Goal: Task Accomplishment & Management: Complete application form

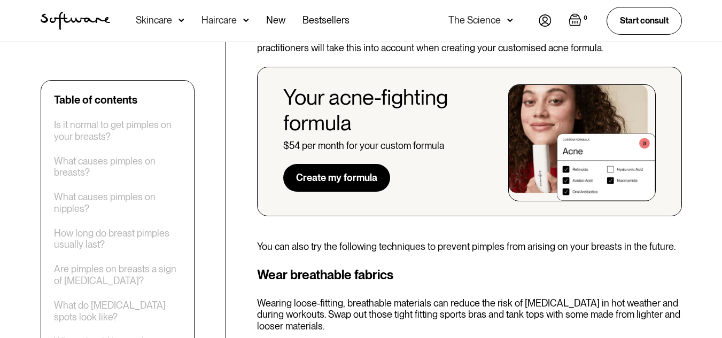
scroll to position [2137, 0]
click at [309, 163] on link "Create my formula" at bounding box center [336, 177] width 107 height 28
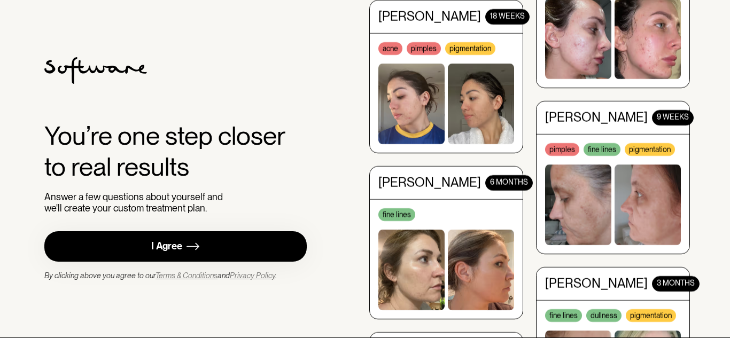
click at [124, 256] on link "I Agree" at bounding box center [175, 246] width 262 height 30
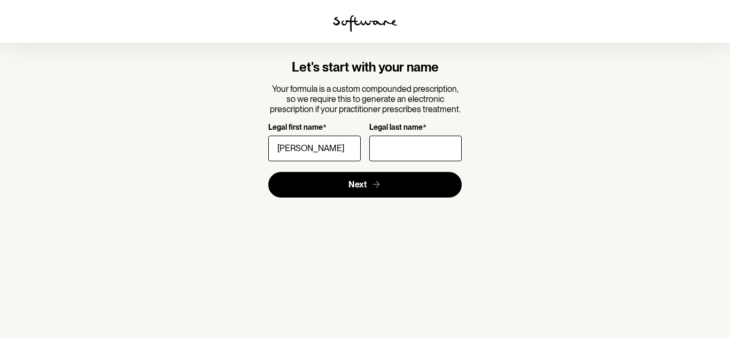
type input "viji"
click at [411, 160] on input "Legal last name *" at bounding box center [415, 149] width 92 height 26
type input "h"
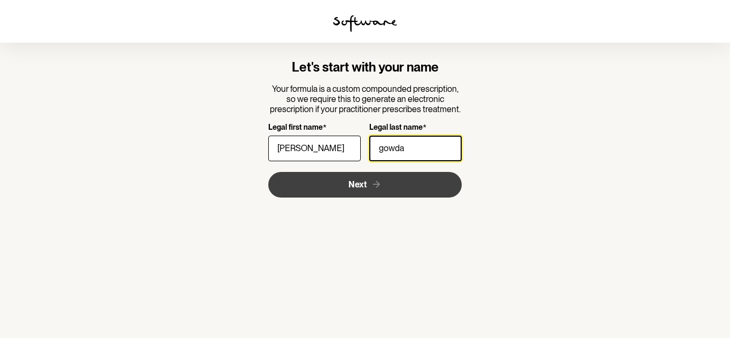
type input "gowda"
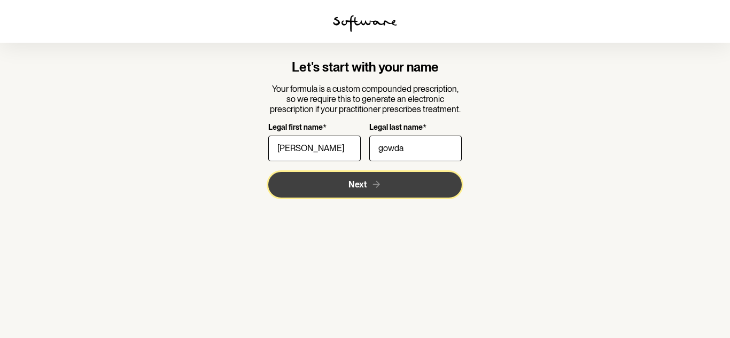
click at [349, 179] on button "Next" at bounding box center [365, 185] width 194 height 26
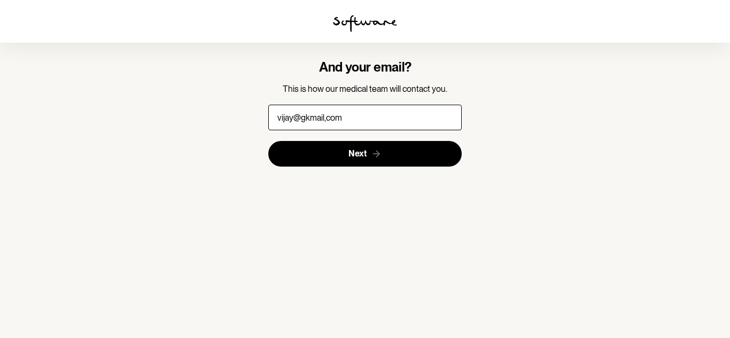
click at [306, 118] on input "vijay@gkmail,com" at bounding box center [365, 118] width 194 height 26
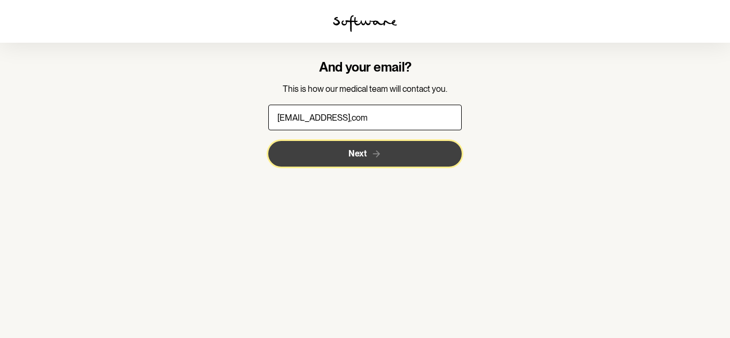
click at [301, 152] on button "Next" at bounding box center [365, 154] width 194 height 26
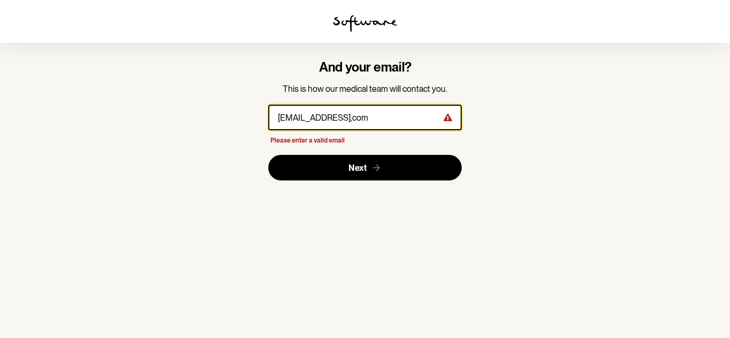
click at [321, 118] on input "vijay@gmail,com" at bounding box center [365, 118] width 194 height 26
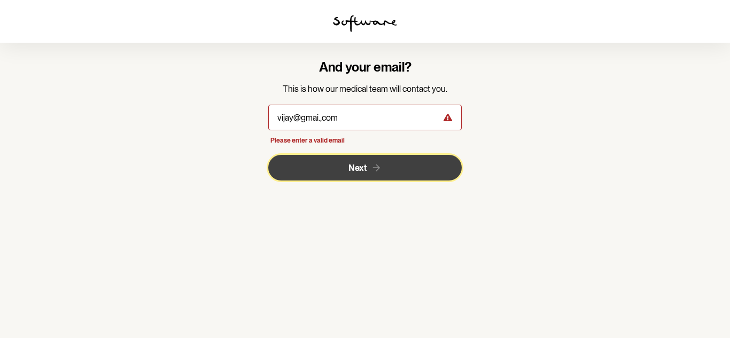
click at [305, 169] on button "Next" at bounding box center [365, 168] width 194 height 26
click at [308, 177] on button "Next" at bounding box center [365, 168] width 194 height 26
click at [352, 172] on span "Next" at bounding box center [357, 168] width 18 height 10
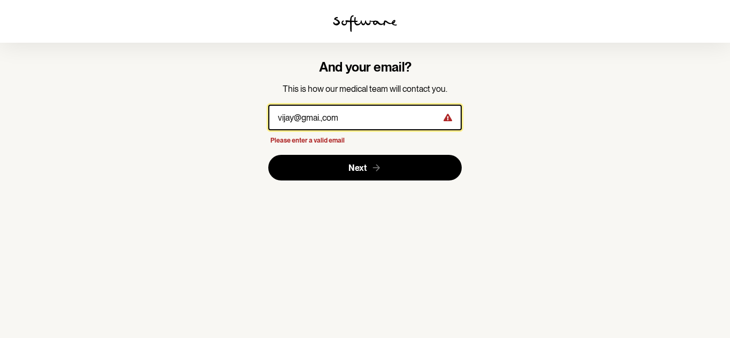
click at [317, 116] on input "vijay@gmai.,com" at bounding box center [365, 118] width 194 height 26
click at [322, 119] on input "vijay@gmai.,com" at bounding box center [365, 118] width 194 height 26
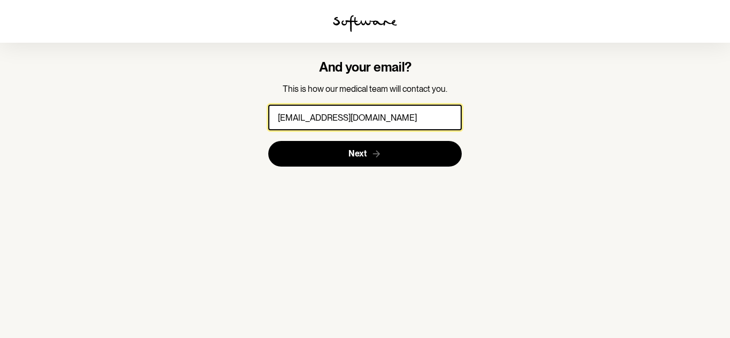
type input "vijay@gmail.com"
click at [268, 141] on button "Next" at bounding box center [365, 154] width 194 height 26
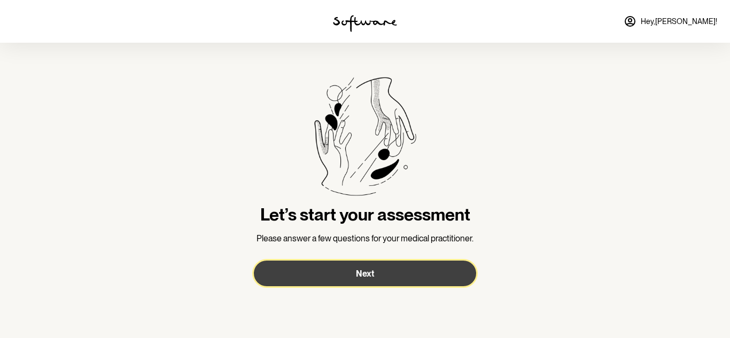
click at [359, 283] on button "Next" at bounding box center [365, 274] width 222 height 26
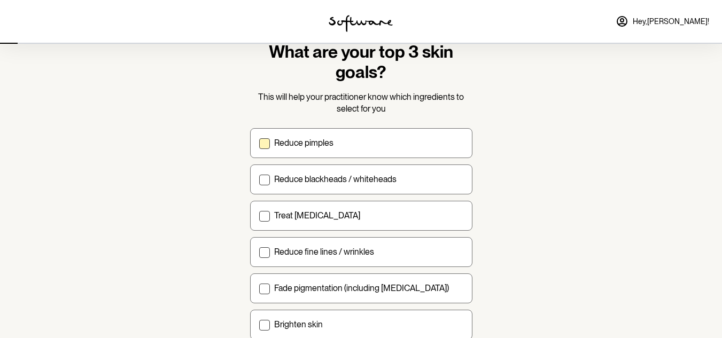
scroll to position [53, 0]
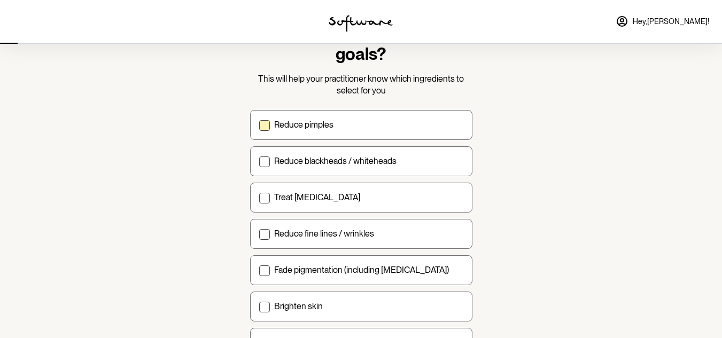
click at [268, 127] on span at bounding box center [264, 125] width 11 height 11
click at [259, 125] on input "Reduce pimples" at bounding box center [259, 124] width 1 height 1
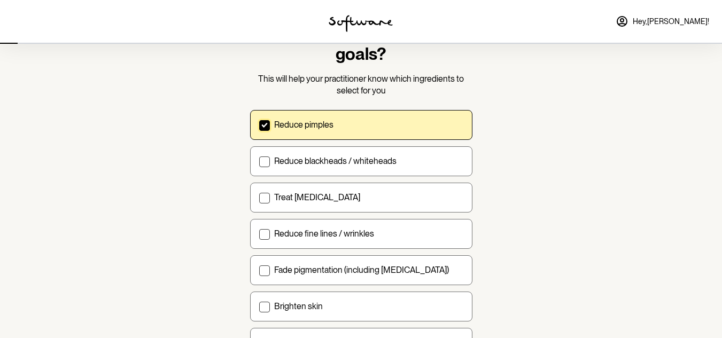
click at [268, 127] on span at bounding box center [264, 125] width 11 height 11
click at [259, 125] on input "Reduce pimples" at bounding box center [259, 124] width 1 height 1
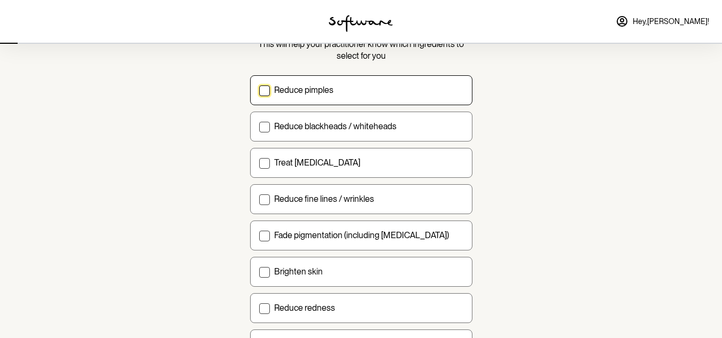
scroll to position [107, 0]
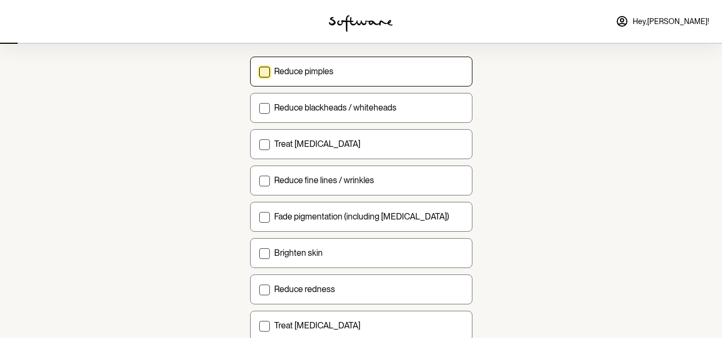
click at [263, 71] on span at bounding box center [264, 72] width 11 height 11
click at [259, 71] on input "Reduce pimples" at bounding box center [259, 71] width 1 height 1
checkbox input "true"
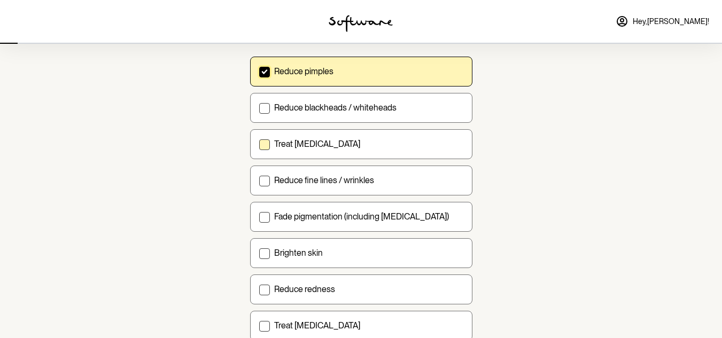
click at [266, 152] on label "Treat acne scarring" at bounding box center [361, 144] width 222 height 30
click at [259, 144] on input "Treat acne scarring" at bounding box center [259, 144] width 1 height 1
checkbox input "true"
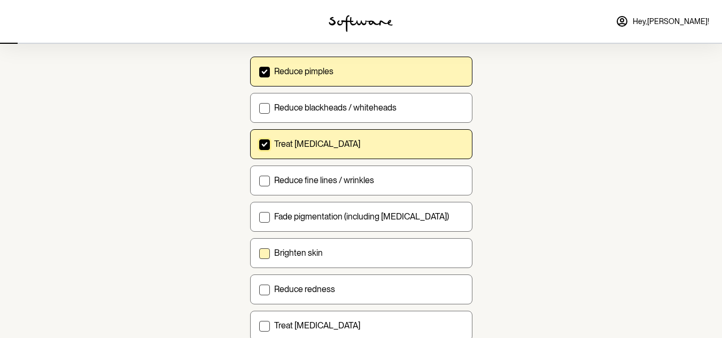
click at [307, 263] on label "Brighten skin" at bounding box center [361, 253] width 222 height 30
click at [259, 253] on input "Brighten skin" at bounding box center [259, 253] width 1 height 1
checkbox input "true"
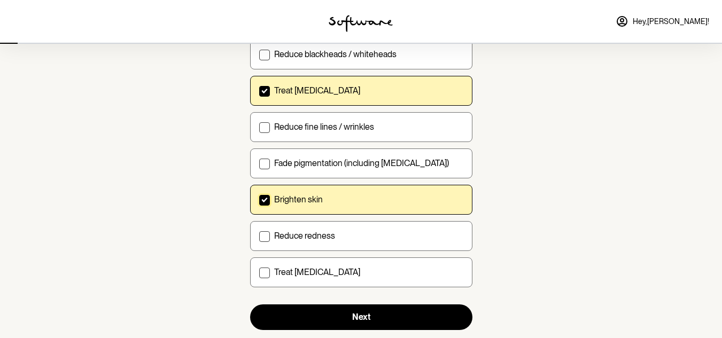
scroll to position [186, 0]
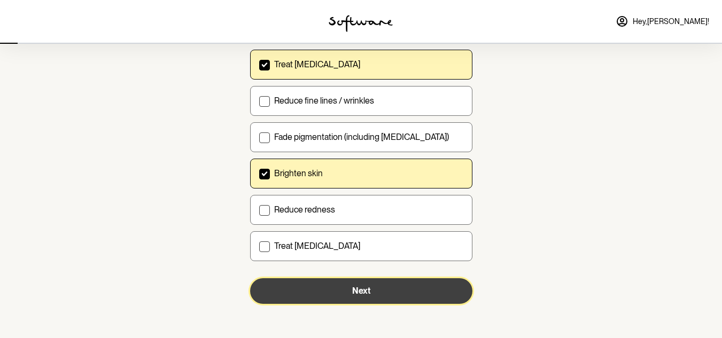
click at [311, 277] on form "What are your top 3 skin goals? This will help your practitioner know which ing…" at bounding box center [361, 97] width 222 height 414
click at [314, 293] on button "Next" at bounding box center [361, 291] width 222 height 26
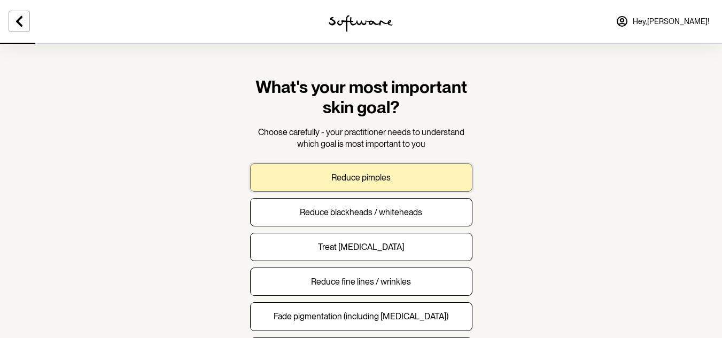
click at [287, 182] on button "Reduce pimples" at bounding box center [361, 177] width 222 height 28
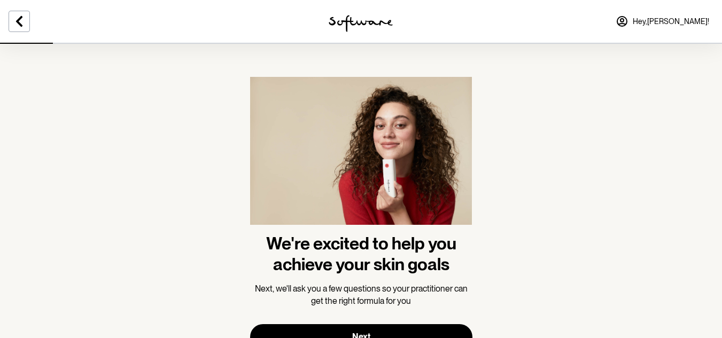
click at [290, 197] on img at bounding box center [361, 155] width 222 height 157
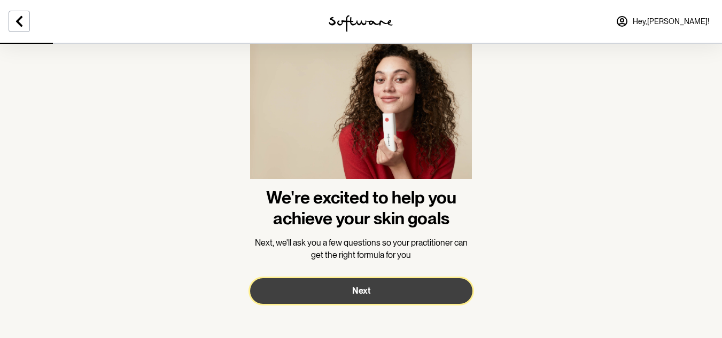
click at [324, 292] on button "Next" at bounding box center [361, 291] width 222 height 26
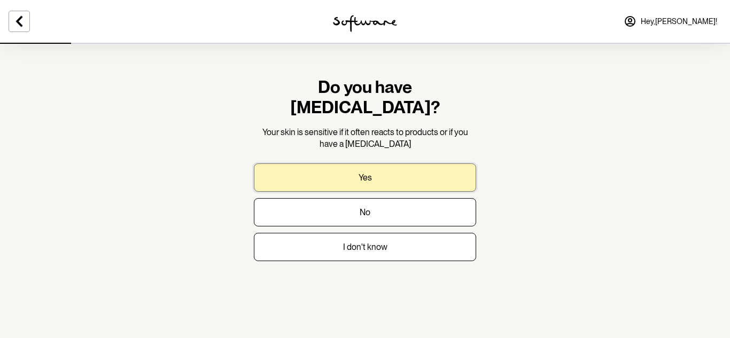
click at [344, 163] on button "Yes" at bounding box center [365, 177] width 222 height 28
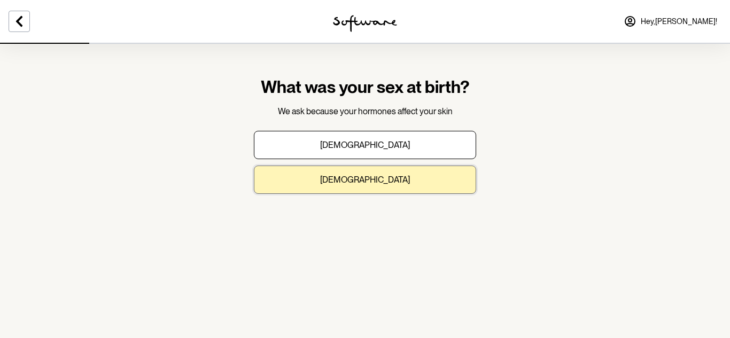
click at [329, 170] on button "Female" at bounding box center [365, 180] width 222 height 28
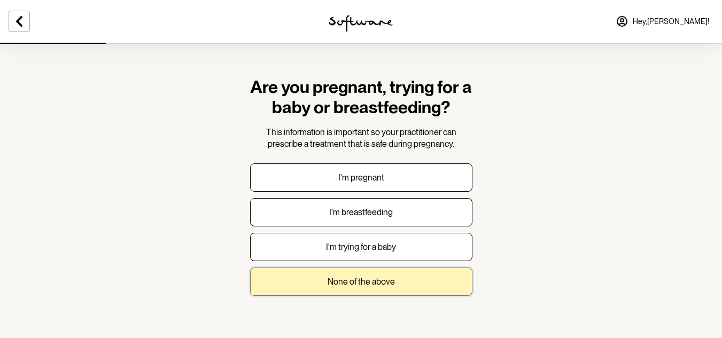
click at [361, 281] on p "None of the above" at bounding box center [361, 282] width 67 height 10
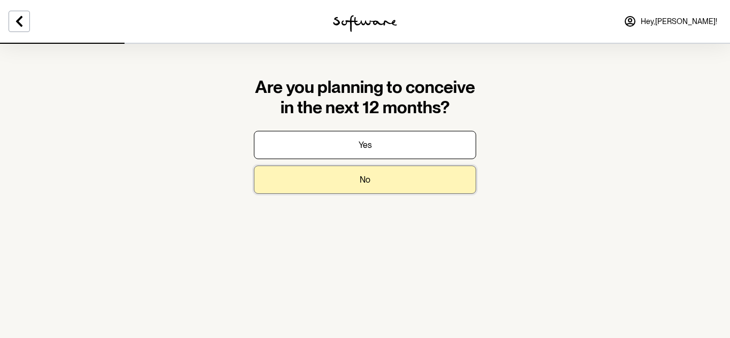
click at [356, 180] on button "No" at bounding box center [365, 180] width 222 height 28
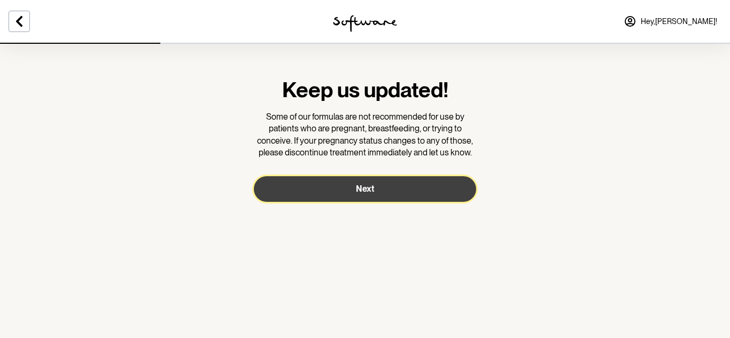
click at [347, 185] on button "Next" at bounding box center [365, 189] width 222 height 26
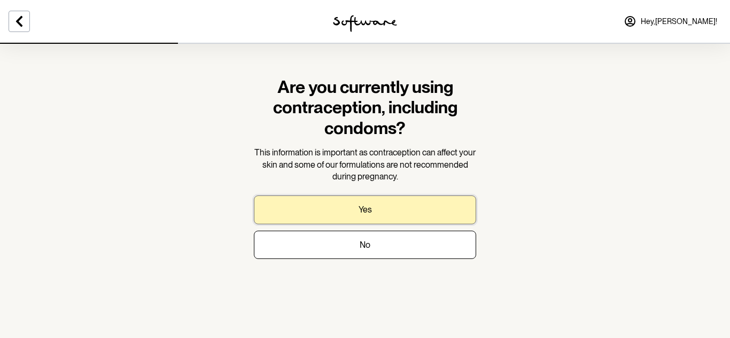
click at [383, 209] on button "Yes" at bounding box center [365, 210] width 222 height 28
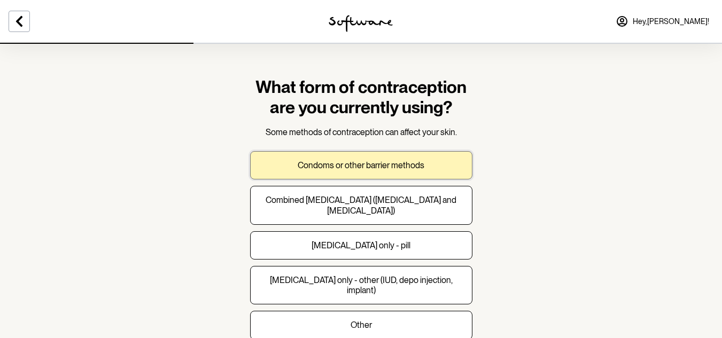
click at [308, 173] on button "Condoms or other barrier methods" at bounding box center [361, 165] width 222 height 28
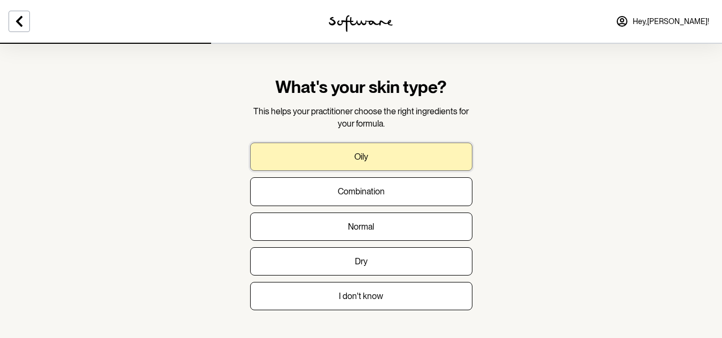
click at [390, 152] on button "Oily" at bounding box center [361, 157] width 222 height 28
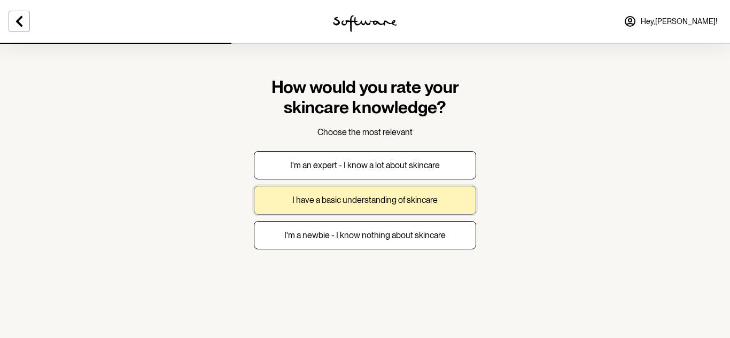
click at [282, 201] on button "I have a basic understanding of skincare" at bounding box center [365, 200] width 222 height 28
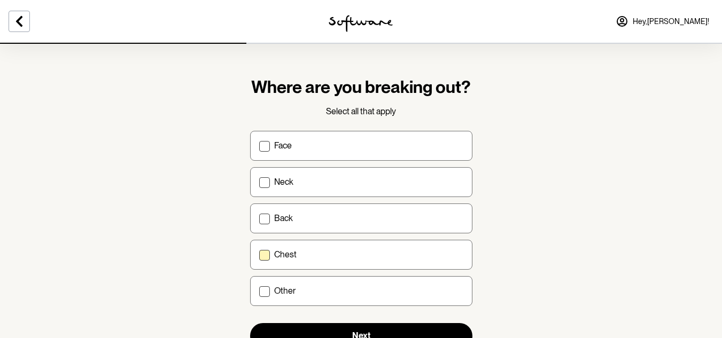
click at [265, 255] on span at bounding box center [264, 255] width 11 height 11
click at [259, 255] on input "Chest" at bounding box center [259, 254] width 1 height 1
checkbox input "true"
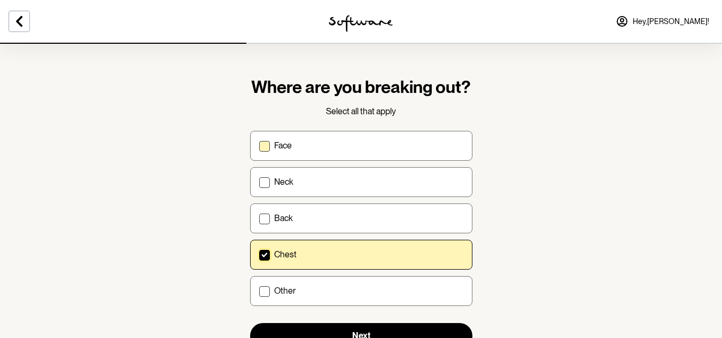
click at [300, 152] on label "Face" at bounding box center [361, 146] width 222 height 30
click at [259, 146] on input "Face" at bounding box center [259, 145] width 1 height 1
checkbox input "true"
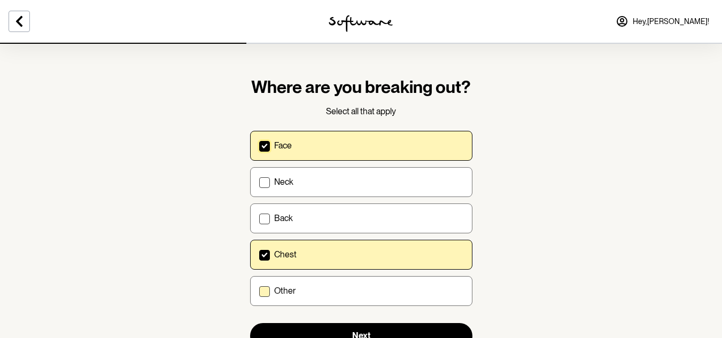
scroll to position [45, 0]
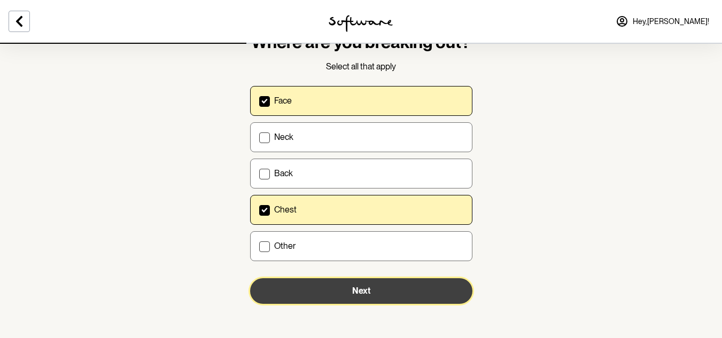
click at [347, 296] on button "Next" at bounding box center [361, 291] width 222 height 26
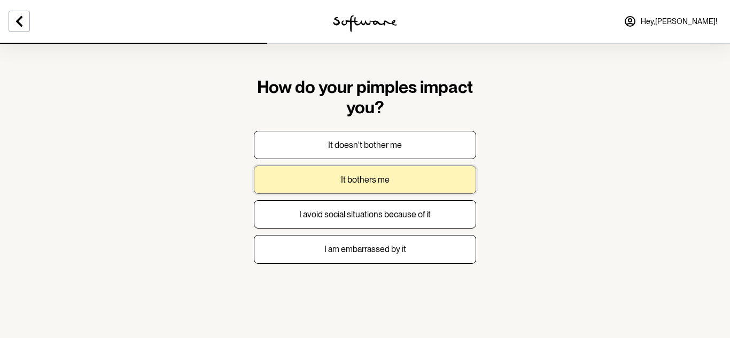
click at [353, 178] on p "It bothers me" at bounding box center [365, 180] width 49 height 10
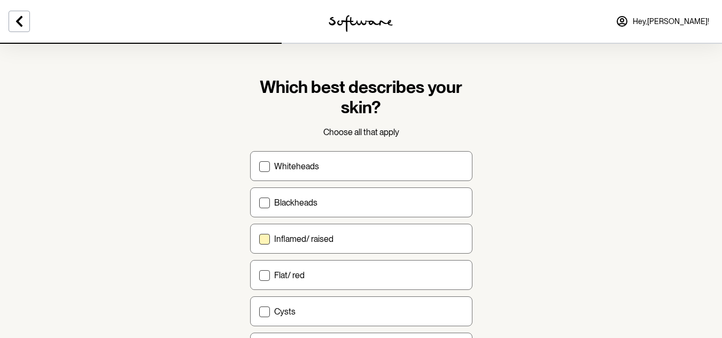
click at [264, 238] on span at bounding box center [264, 239] width 11 height 11
click at [259, 239] on input "Inflamed/ raised" at bounding box center [259, 239] width 1 height 1
checkbox input "true"
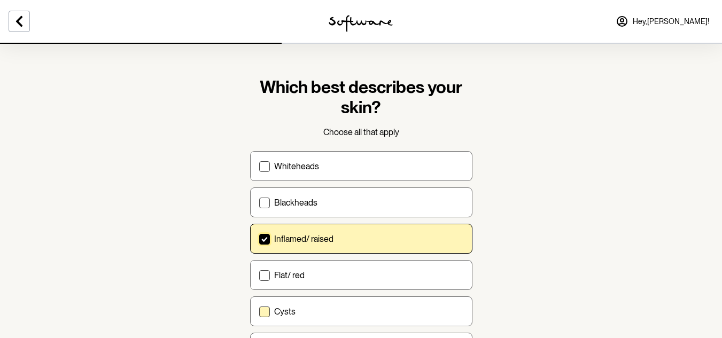
scroll to position [53, 0]
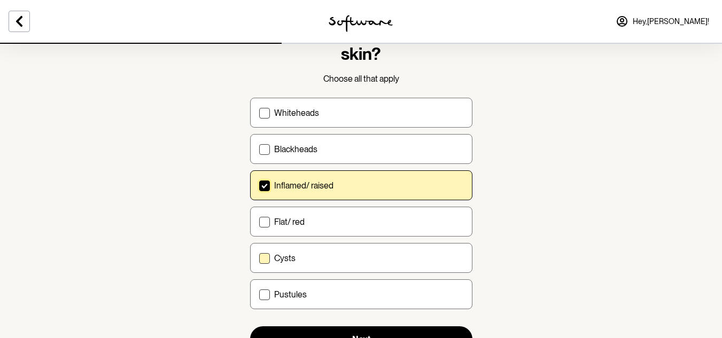
click at [261, 265] on label "Cysts" at bounding box center [361, 258] width 222 height 30
click at [259, 259] on input "Cysts" at bounding box center [259, 258] width 1 height 1
checkbox input "true"
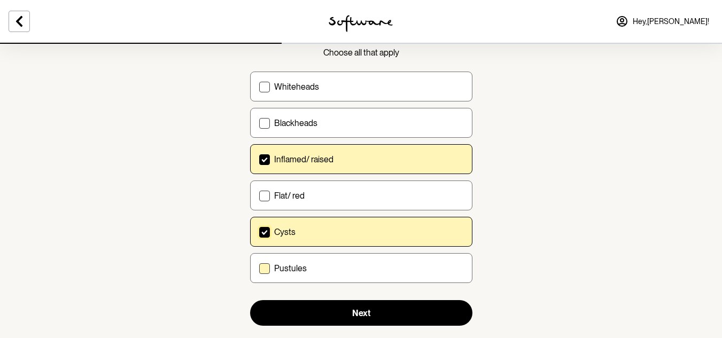
scroll to position [102, 0]
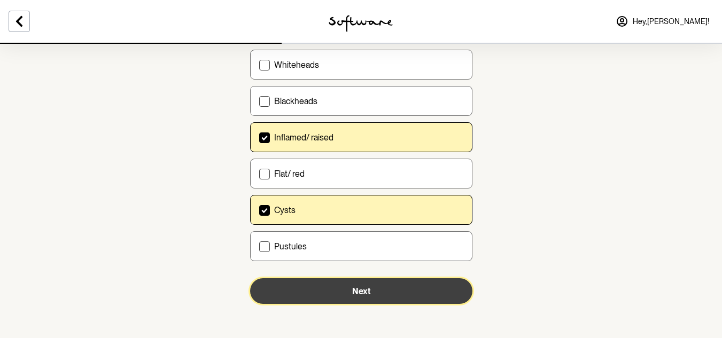
click at [292, 293] on button "Next" at bounding box center [361, 291] width 222 height 26
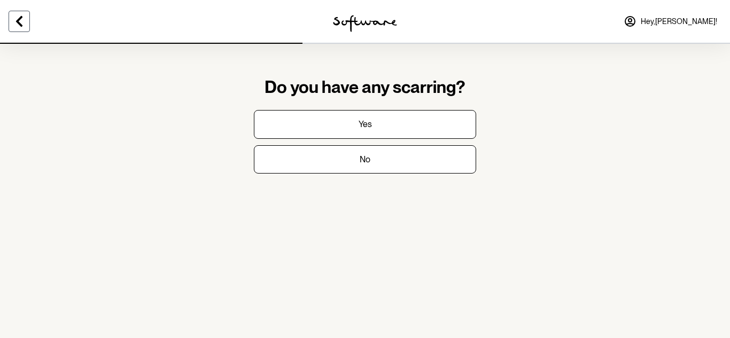
click at [25, 21] on icon at bounding box center [19, 21] width 13 height 13
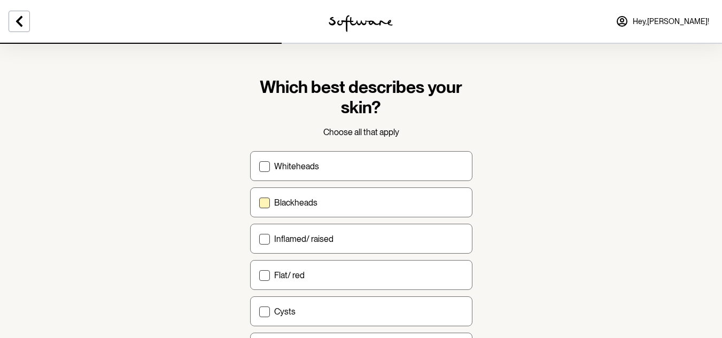
click at [264, 201] on span at bounding box center [264, 203] width 11 height 11
click at [259, 202] on input "Blackheads" at bounding box center [259, 202] width 1 height 1
checkbox input "true"
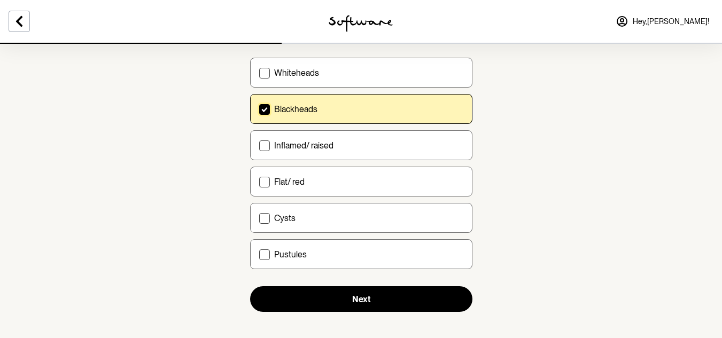
scroll to position [102, 0]
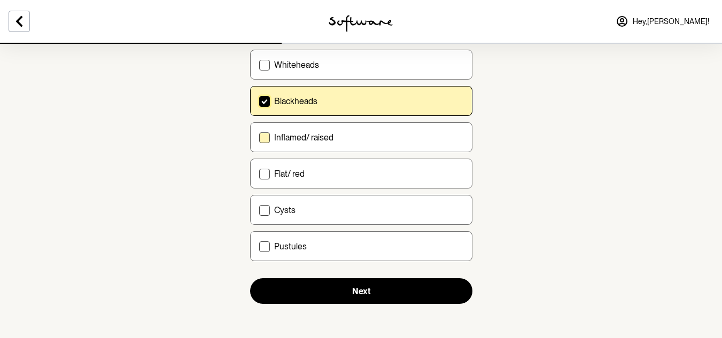
click at [271, 136] on label "Inflamed/ raised" at bounding box center [361, 137] width 222 height 30
click at [259, 137] on input "Inflamed/ raised" at bounding box center [259, 137] width 1 height 1
checkbox input "true"
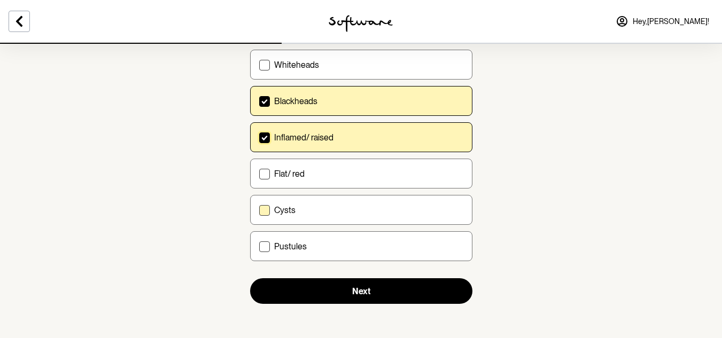
click at [269, 211] on span at bounding box center [264, 210] width 11 height 11
click at [259, 211] on input "Cysts" at bounding box center [259, 210] width 1 height 1
checkbox input "true"
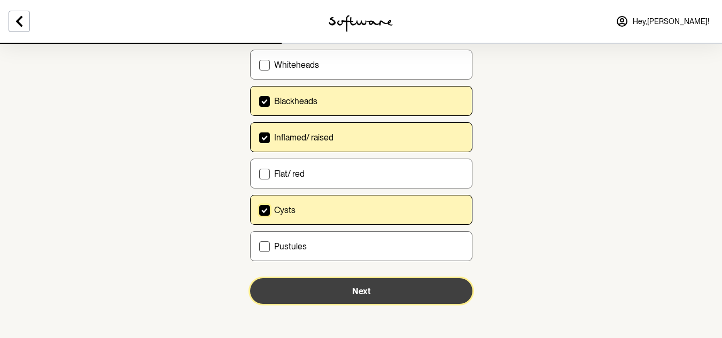
click at [325, 303] on button "Next" at bounding box center [361, 291] width 222 height 26
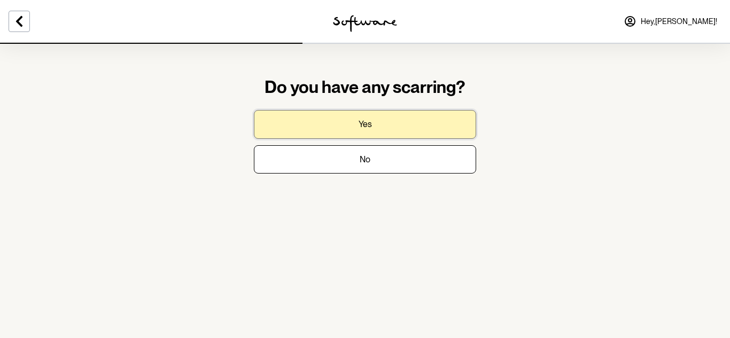
click at [320, 137] on button "Yes" at bounding box center [365, 124] width 222 height 28
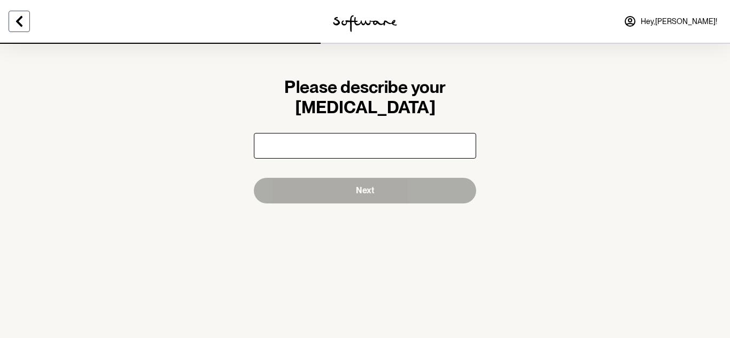
click at [22, 27] on icon at bounding box center [19, 21] width 13 height 13
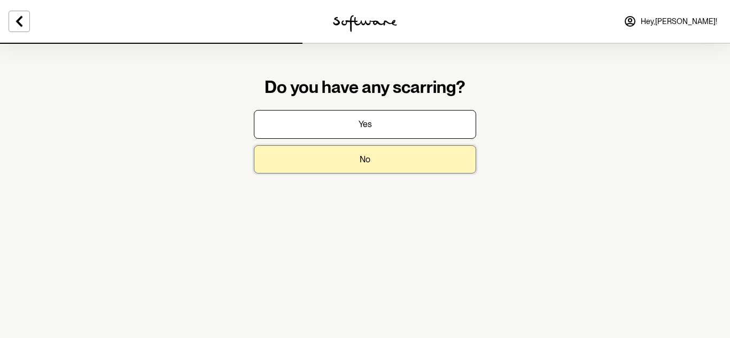
click at [324, 162] on button "No" at bounding box center [365, 159] width 222 height 28
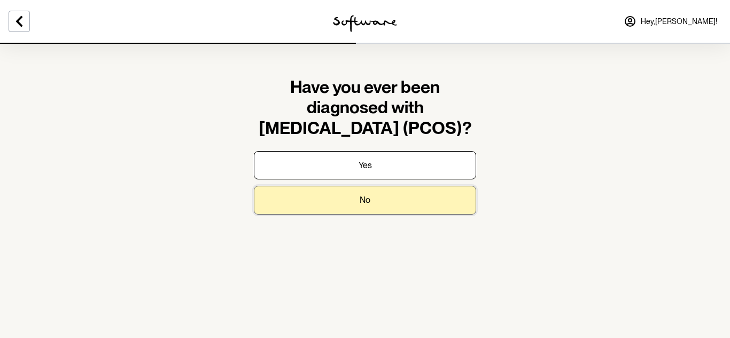
click at [337, 205] on button "No" at bounding box center [365, 200] width 222 height 28
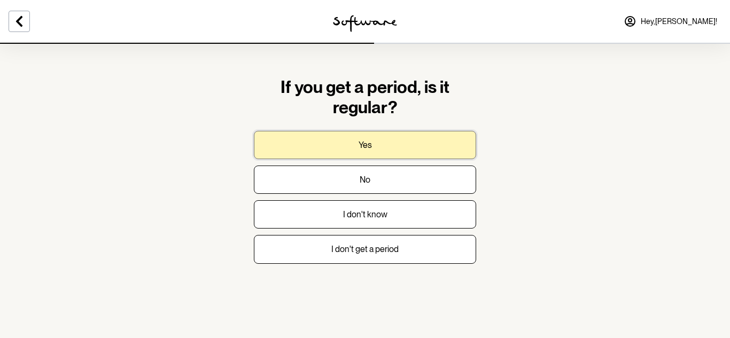
click at [376, 142] on button "Yes" at bounding box center [365, 145] width 222 height 28
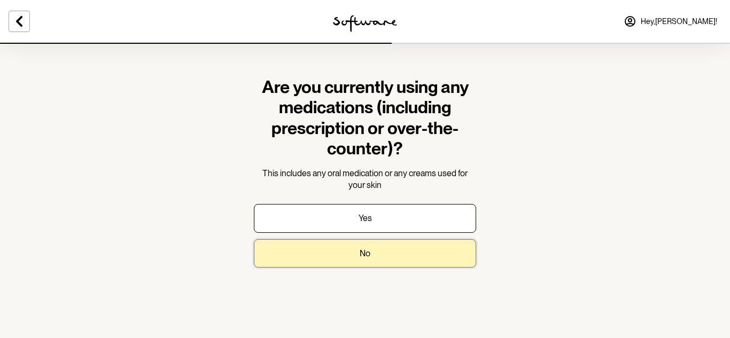
click at [333, 255] on button "No" at bounding box center [365, 253] width 222 height 28
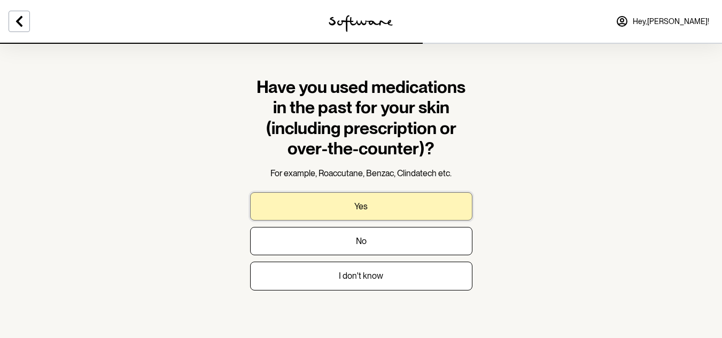
click at [314, 214] on button "Yes" at bounding box center [361, 206] width 222 height 28
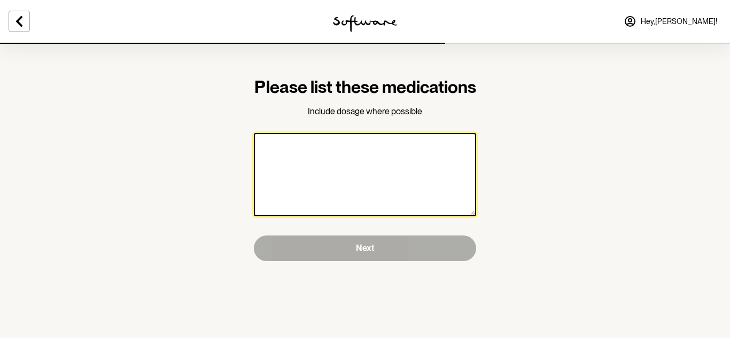
click at [306, 173] on textarea at bounding box center [365, 174] width 222 height 83
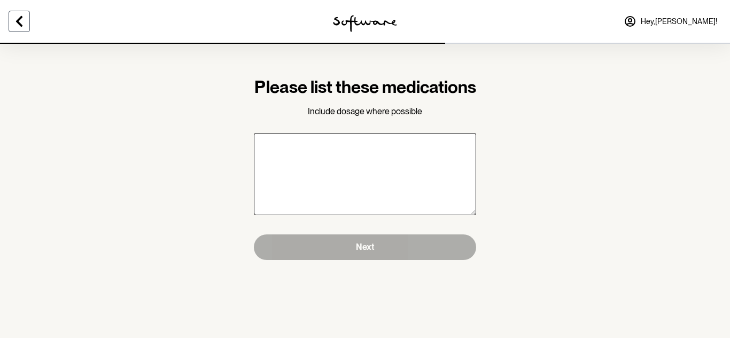
click at [18, 17] on icon at bounding box center [19, 21] width 13 height 13
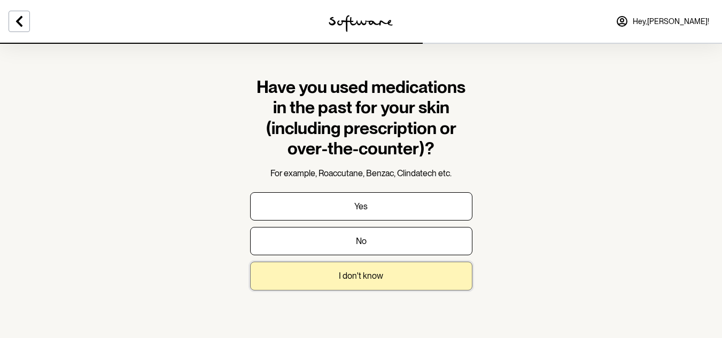
click at [378, 280] on p "I don't know" at bounding box center [361, 276] width 44 height 10
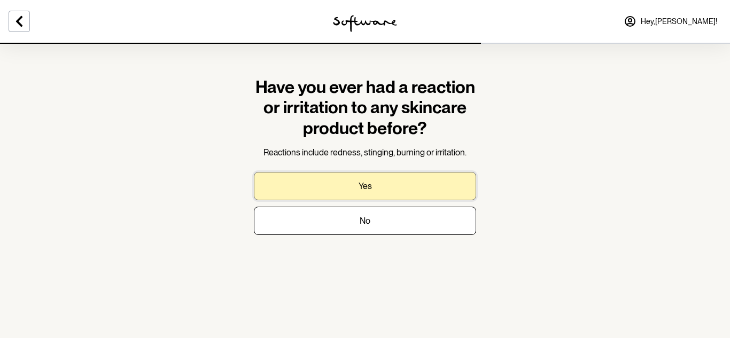
click at [339, 193] on button "Yes" at bounding box center [365, 186] width 222 height 28
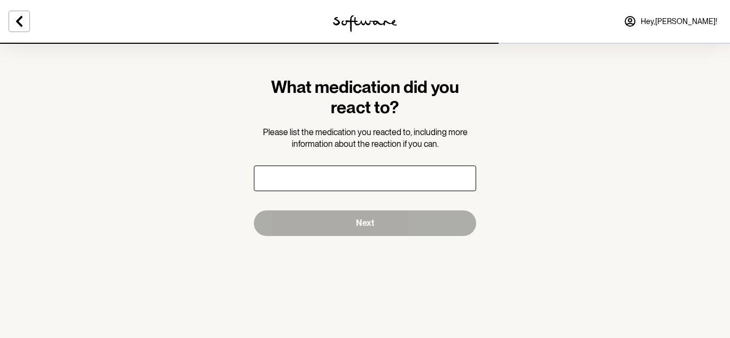
click at [292, 183] on input "text" at bounding box center [365, 179] width 222 height 26
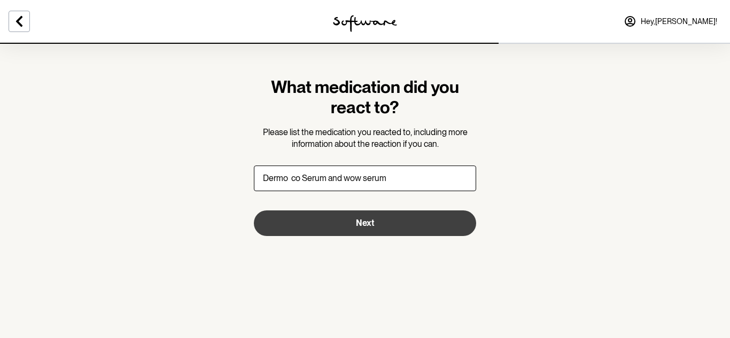
type input "Dermo co Serum and wow serum"
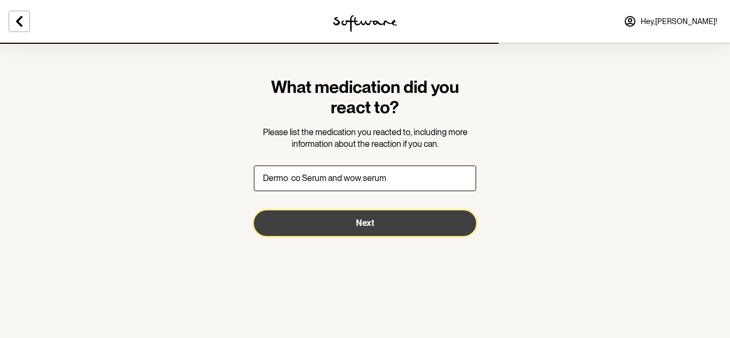
click at [357, 232] on button "Next" at bounding box center [365, 224] width 222 height 26
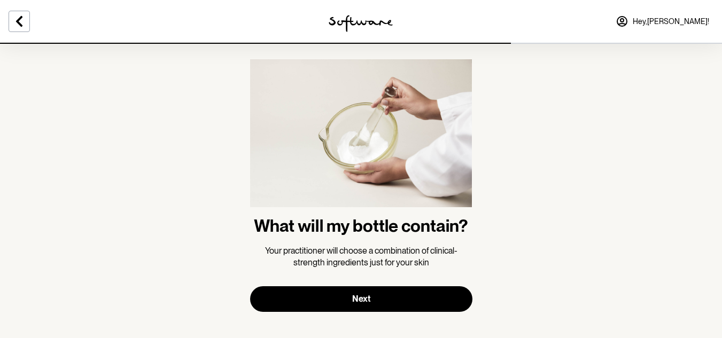
scroll to position [26, 0]
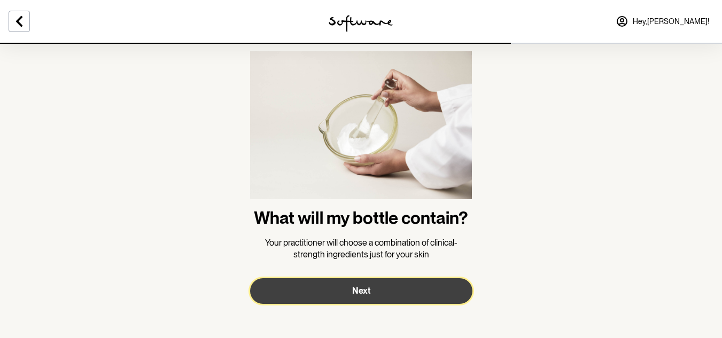
click at [298, 293] on button "Next" at bounding box center [361, 291] width 222 height 26
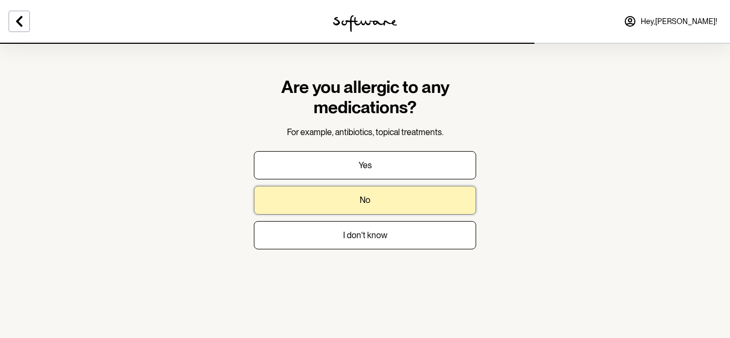
click at [318, 197] on button "No" at bounding box center [365, 200] width 222 height 28
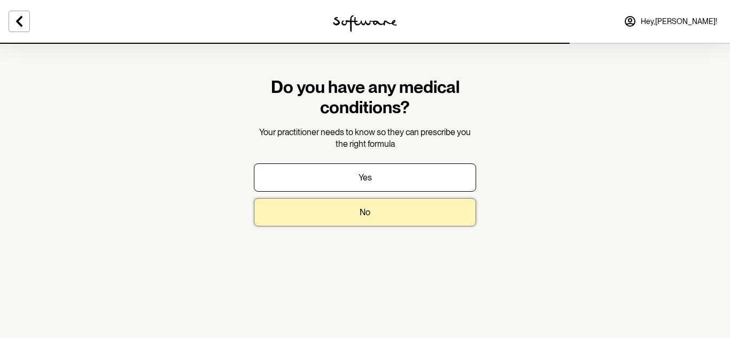
click at [315, 220] on button "No" at bounding box center [365, 212] width 222 height 28
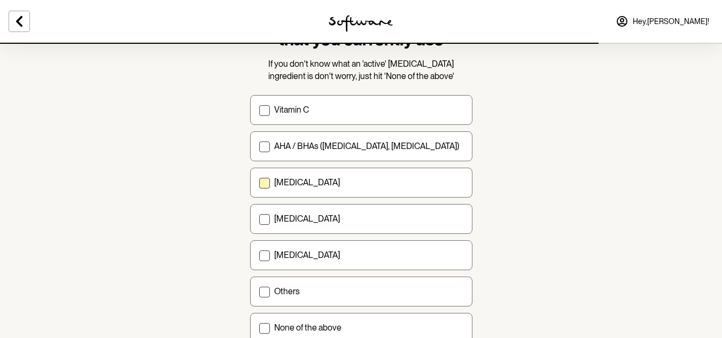
scroll to position [107, 0]
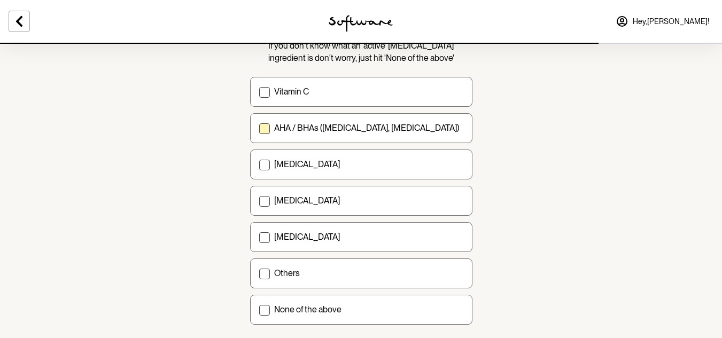
click at [262, 127] on span at bounding box center [264, 128] width 11 height 11
click at [259, 128] on input "AHA / BHAs (salicylic acid, glycolic acid)" at bounding box center [259, 128] width 1 height 1
checkbox input "true"
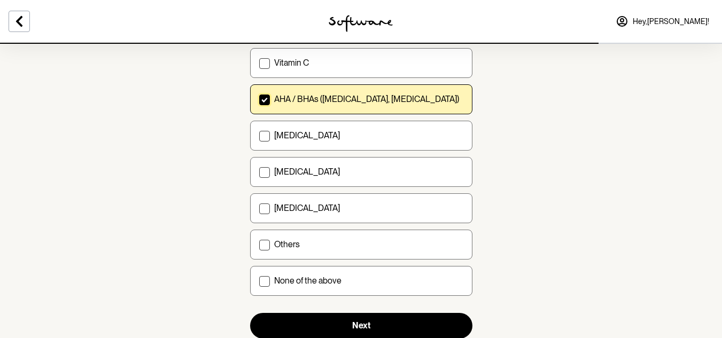
scroll to position [160, 0]
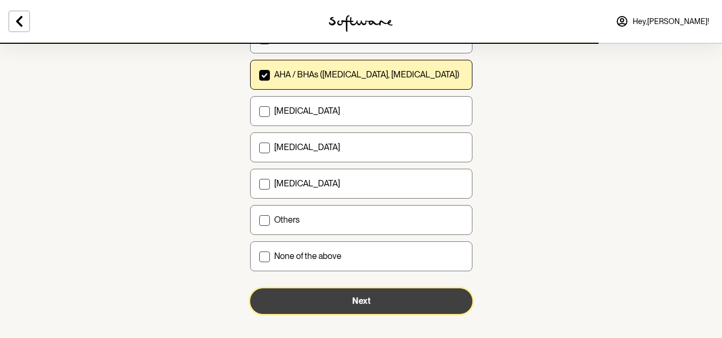
click at [323, 302] on button "Next" at bounding box center [361, 302] width 222 height 26
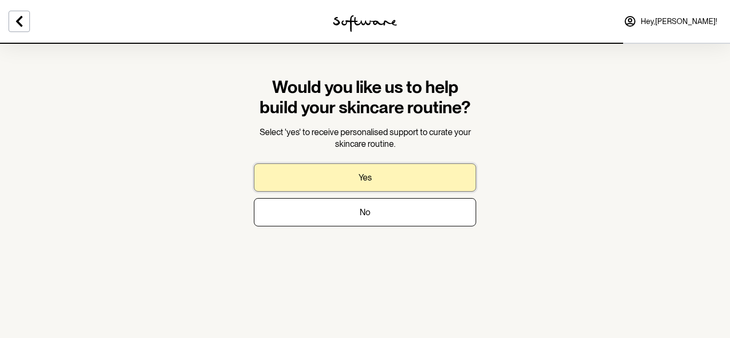
click at [357, 176] on button "Yes" at bounding box center [365, 177] width 222 height 28
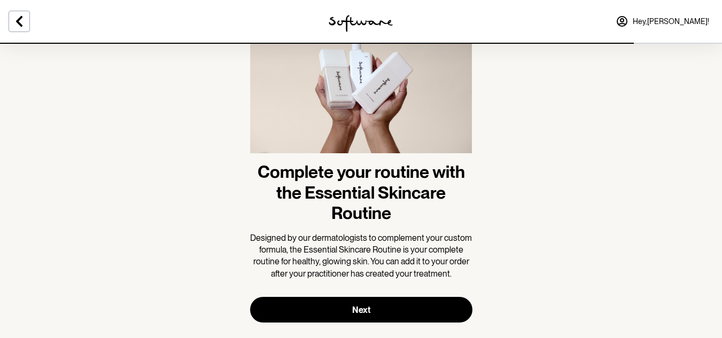
scroll to position [90, 0]
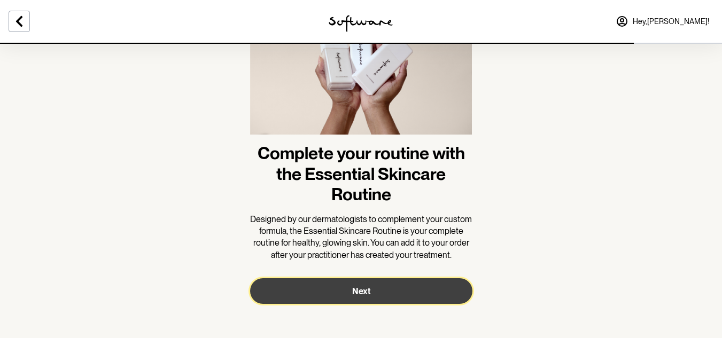
click at [339, 285] on button "Next" at bounding box center [361, 291] width 222 height 26
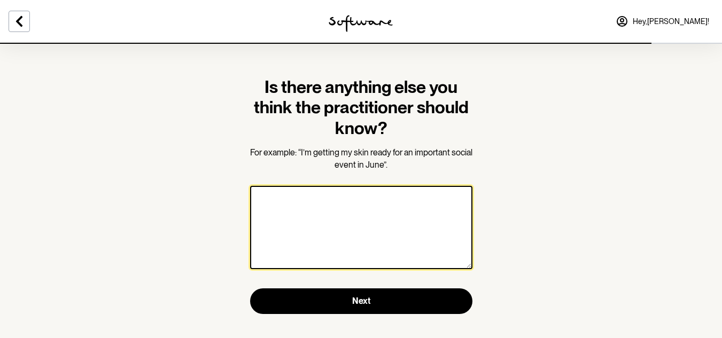
click at [306, 190] on textarea at bounding box center [361, 227] width 222 height 83
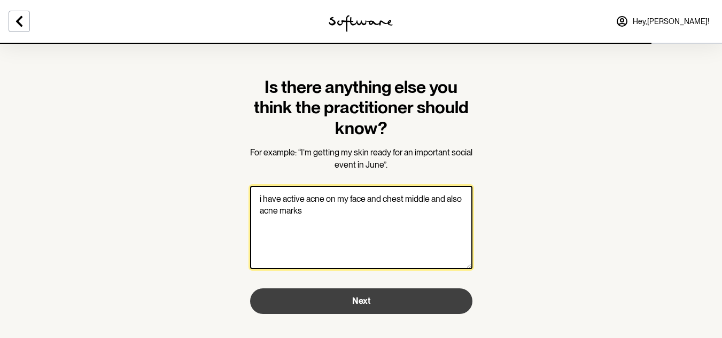
type textarea "i have active acne on my face and chest middle and also acne marks"
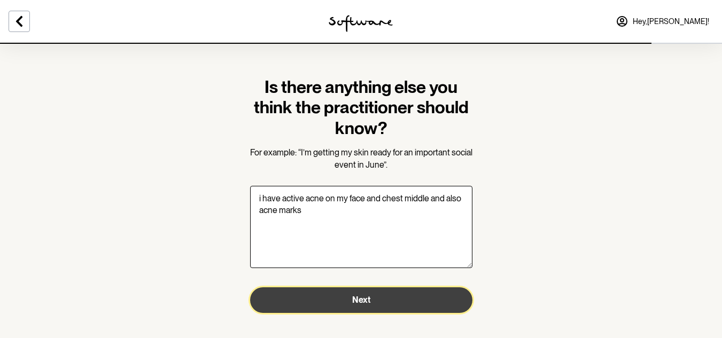
click at [332, 307] on button "Next" at bounding box center [361, 300] width 222 height 26
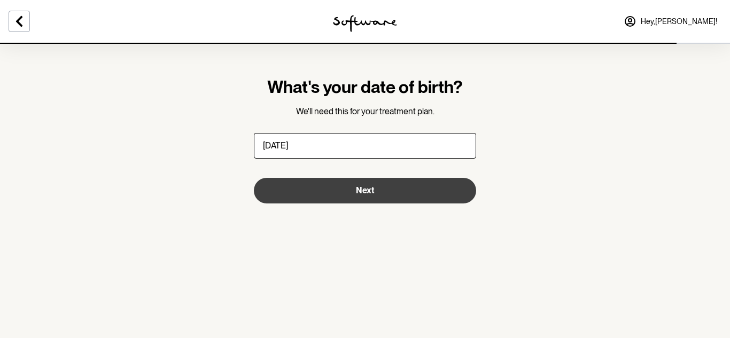
type input "11/07/2001"
click at [367, 197] on button "Next" at bounding box center [365, 191] width 222 height 26
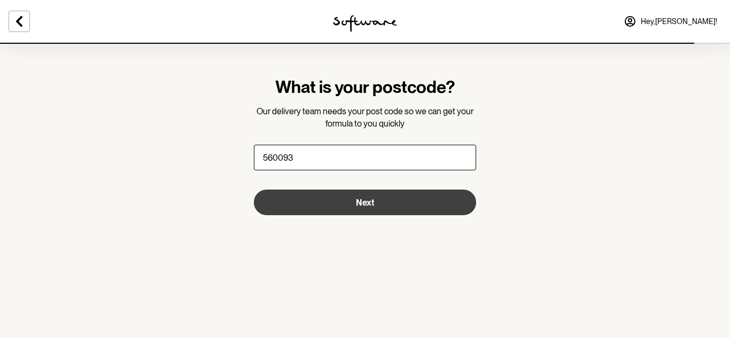
type input "560093"
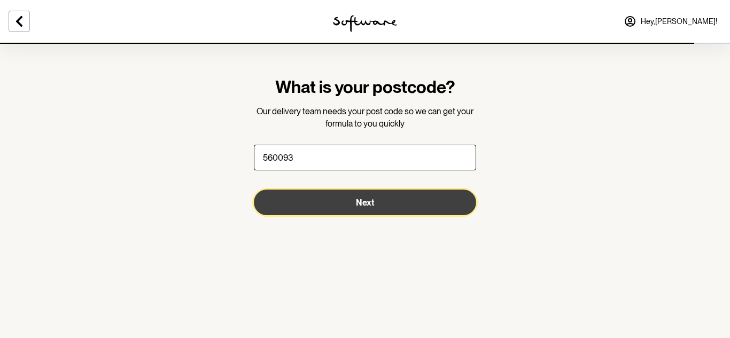
click at [387, 196] on button "Next" at bounding box center [365, 203] width 222 height 26
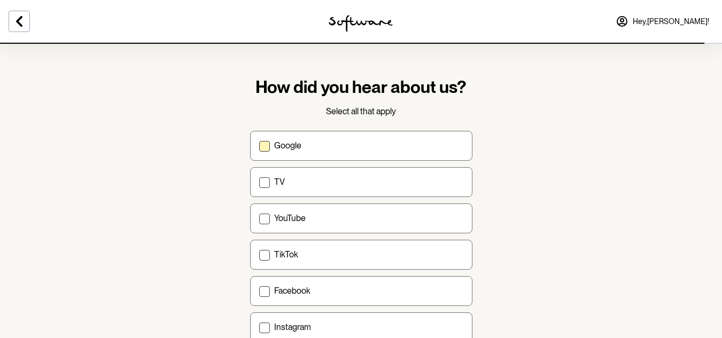
click at [269, 150] on span at bounding box center [264, 146] width 11 height 11
click at [259, 146] on input "Google" at bounding box center [259, 145] width 1 height 1
checkbox input "true"
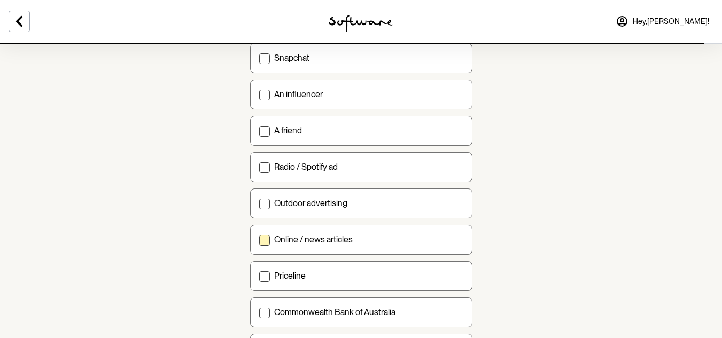
scroll to position [408, 0]
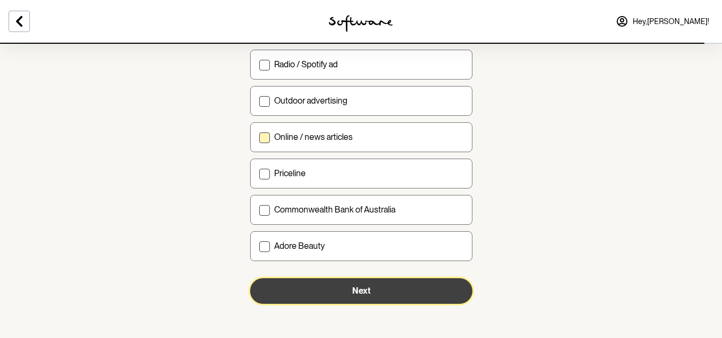
click at [316, 294] on button "Next" at bounding box center [361, 291] width 222 height 26
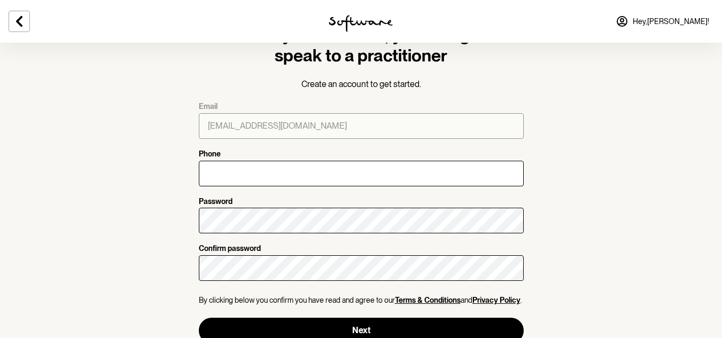
scroll to position [57, 0]
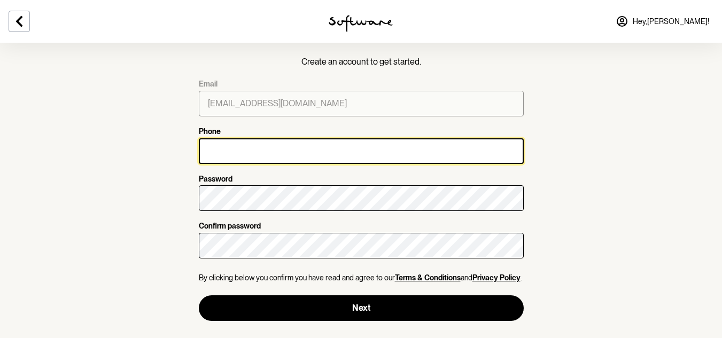
click at [248, 150] on input "Phone" at bounding box center [361, 151] width 325 height 26
type input "1234567891"
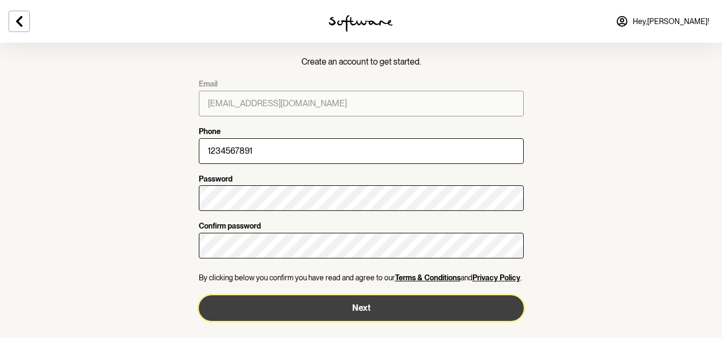
click at [311, 317] on button "Next" at bounding box center [361, 308] width 325 height 26
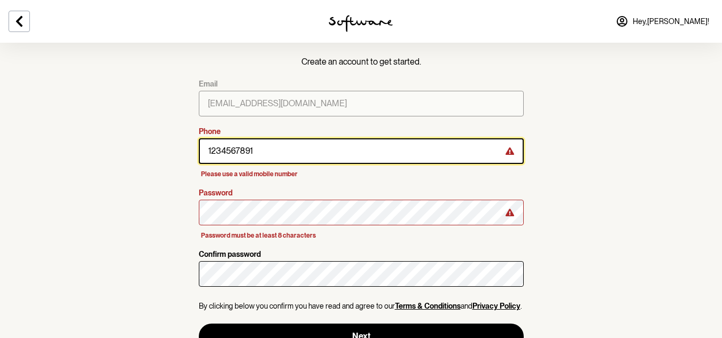
drag, startPoint x: 276, startPoint y: 158, endPoint x: 34, endPoint y: 162, distance: 242.1
click at [46, 160] on section "Based on your answers, you’re eligible to speak to a practitioner Create an acc…" at bounding box center [361, 155] width 722 height 424
click at [242, 150] on input "972345687" at bounding box center [361, 151] width 325 height 26
click at [233, 151] on input "972345687" at bounding box center [361, 151] width 325 height 26
click at [224, 150] on input "972345687" at bounding box center [361, 151] width 325 height 26
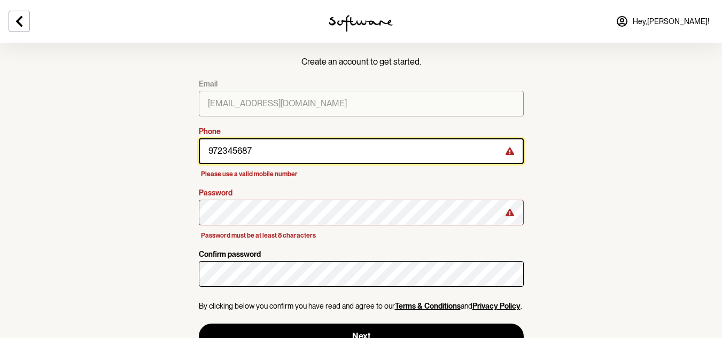
click at [261, 147] on input "972345687" at bounding box center [361, 151] width 325 height 26
type input "9723456878"
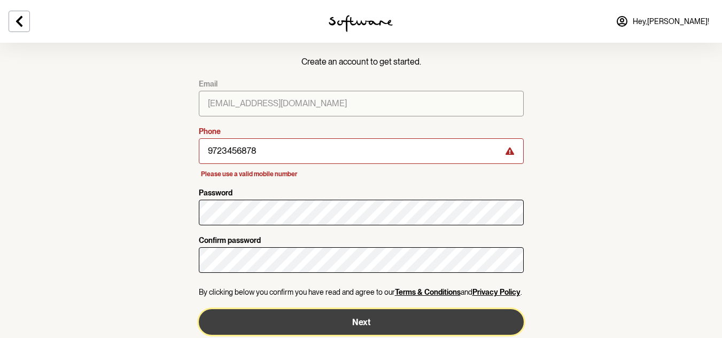
click at [317, 321] on button "Next" at bounding box center [361, 322] width 325 height 26
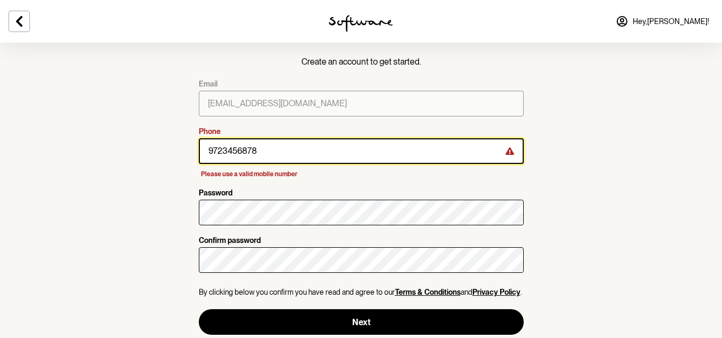
click at [204, 157] on input "9723456878" at bounding box center [361, 151] width 325 height 26
drag, startPoint x: 282, startPoint y: 152, endPoint x: 0, endPoint y: 152, distance: 282.1
click at [0, 152] on section "Based on your answers, you’re eligible to speak to a practitioner Create an acc…" at bounding box center [361, 147] width 722 height 409
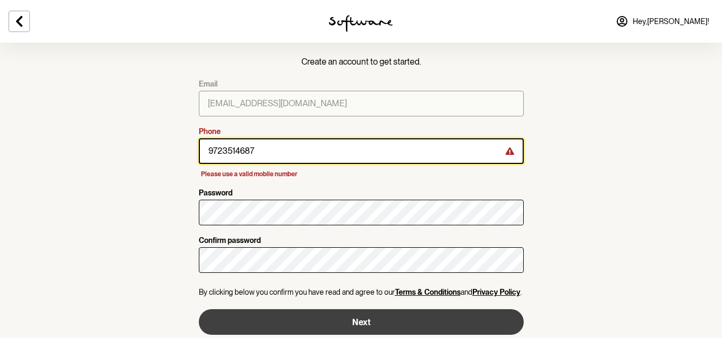
type input "9723514687"
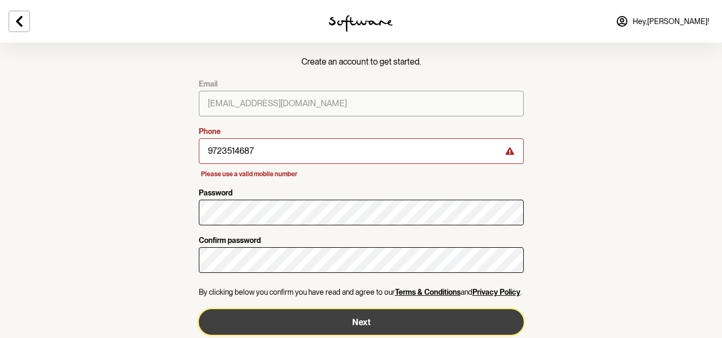
click at [332, 324] on button "Next" at bounding box center [361, 322] width 325 height 26
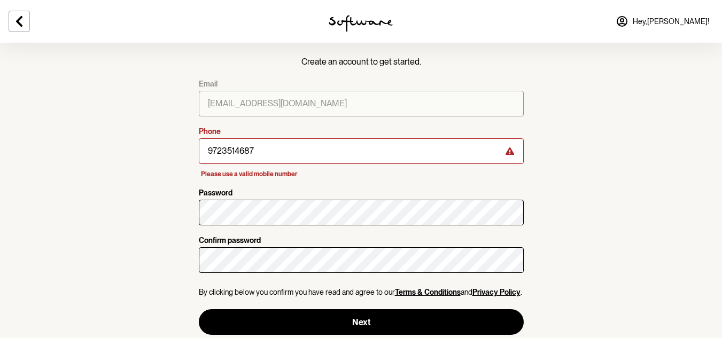
click at [510, 155] on icon at bounding box center [509, 151] width 9 height 9
click at [512, 150] on icon at bounding box center [509, 151] width 9 height 9
drag, startPoint x: 264, startPoint y: 123, endPoint x: 259, endPoint y: 129, distance: 7.6
click at [259, 127] on div "Email vijay@gmail.com Phone 9723514687 Please use a valid mobile number Passwor…" at bounding box center [361, 207] width 325 height 255
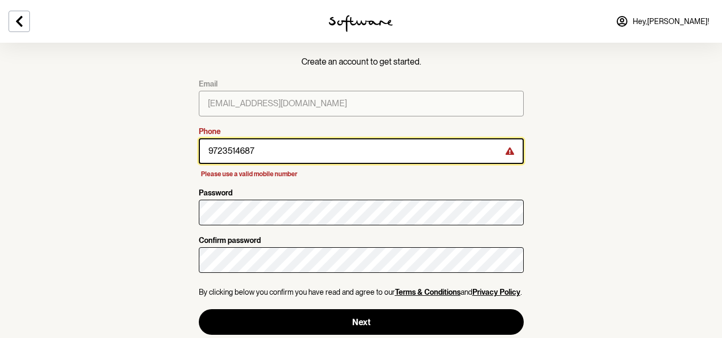
drag, startPoint x: 278, startPoint y: 143, endPoint x: 59, endPoint y: 170, distance: 220.7
click at [61, 172] on section "Based on your answers, you’re eligible to speak to a practitioner Create an acc…" at bounding box center [361, 147] width 722 height 409
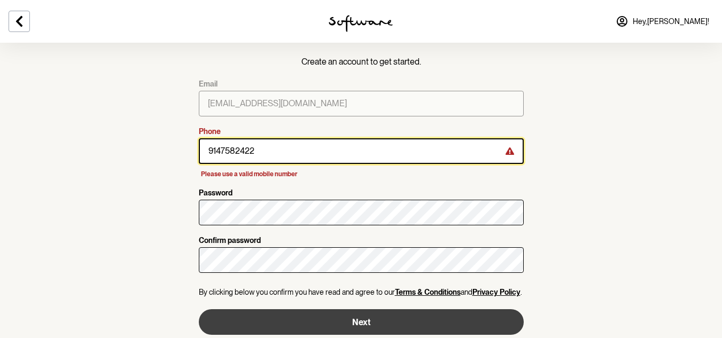
type input "9147582422"
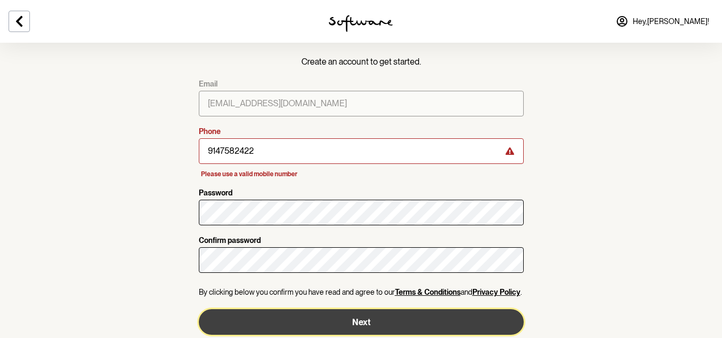
click at [305, 315] on button "Next" at bounding box center [361, 322] width 325 height 26
click at [310, 322] on button "Next" at bounding box center [361, 322] width 325 height 26
click at [310, 323] on button "Next" at bounding box center [361, 322] width 325 height 26
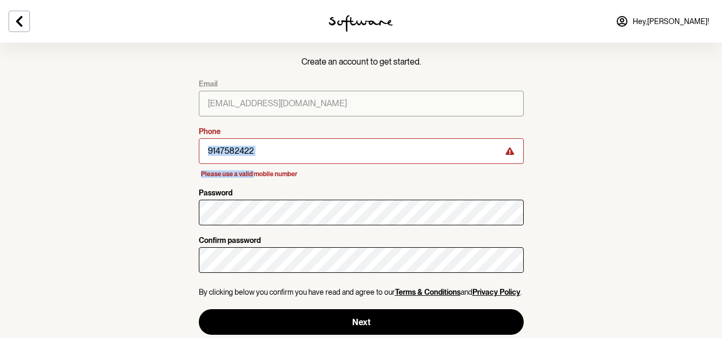
drag, startPoint x: 254, startPoint y: 167, endPoint x: 251, endPoint y: 159, distance: 8.4
click at [253, 159] on div "Phone 9147582422 Please use a valid mobile number" at bounding box center [361, 153] width 325 height 53
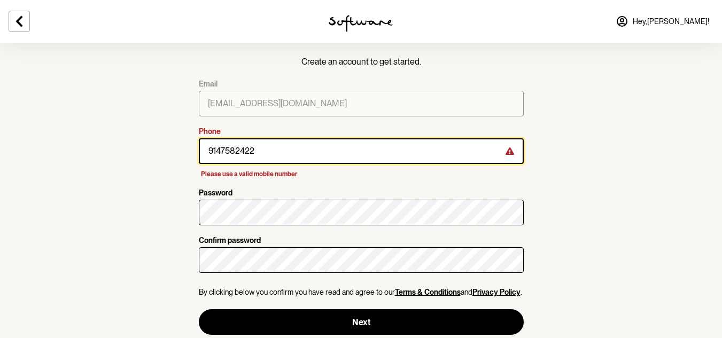
click at [266, 141] on input "9147582422" at bounding box center [361, 151] width 325 height 26
drag, startPoint x: 268, startPoint y: 146, endPoint x: 41, endPoint y: 200, distance: 233.4
click at [80, 190] on section "Based on your answers, you’re eligible to speak to a practitioner Create an acc…" at bounding box center [361, 147] width 722 height 409
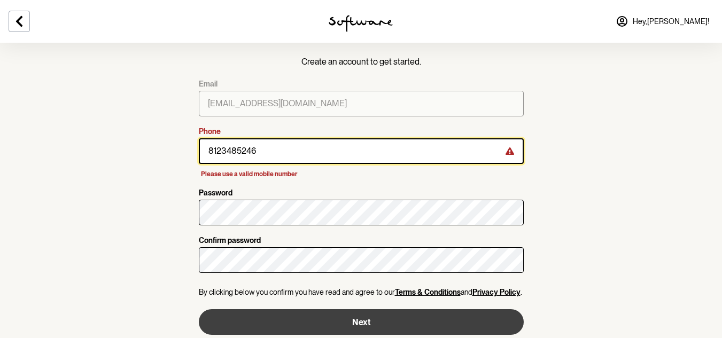
type input "8123485246"
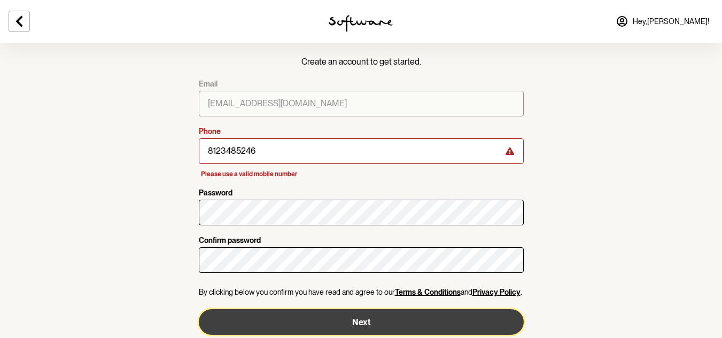
click at [297, 334] on button "Next" at bounding box center [361, 322] width 325 height 26
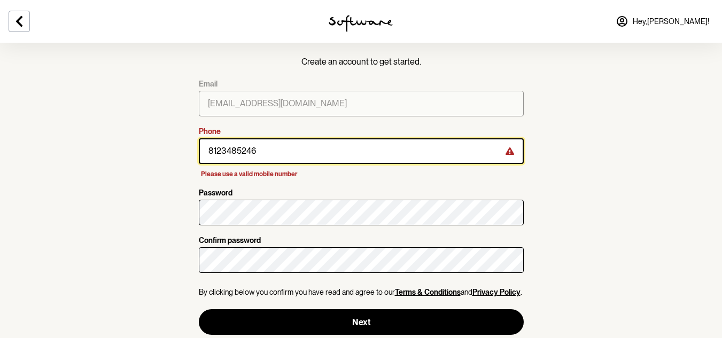
drag, startPoint x: 278, startPoint y: 153, endPoint x: 0, endPoint y: 151, distance: 278.4
click at [0, 153] on section "Based on your answers, you’re eligible to speak to a practitioner Create an acc…" at bounding box center [361, 147] width 722 height 409
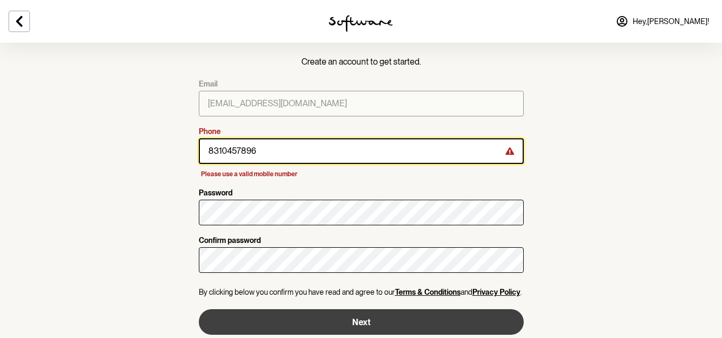
type input "8310457896"
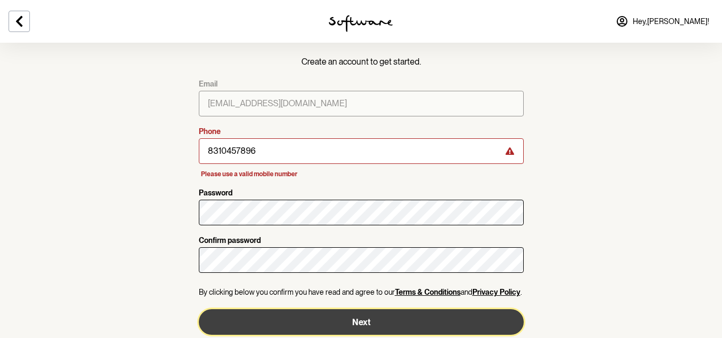
click at [279, 324] on button "Next" at bounding box center [361, 322] width 325 height 26
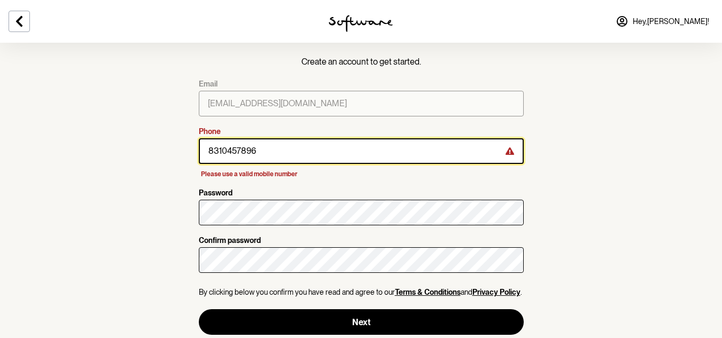
drag, startPoint x: 292, startPoint y: 147, endPoint x: 0, endPoint y: 162, distance: 292.1
click at [0, 151] on section "Based on your answers, you’re eligible to speak to a practitioner Create an acc…" at bounding box center [361, 147] width 722 height 409
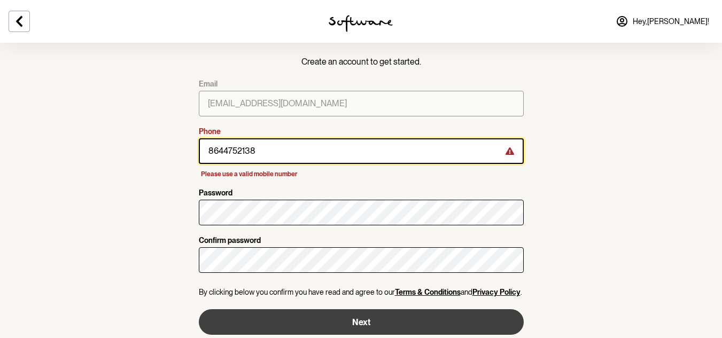
type input "8644752138"
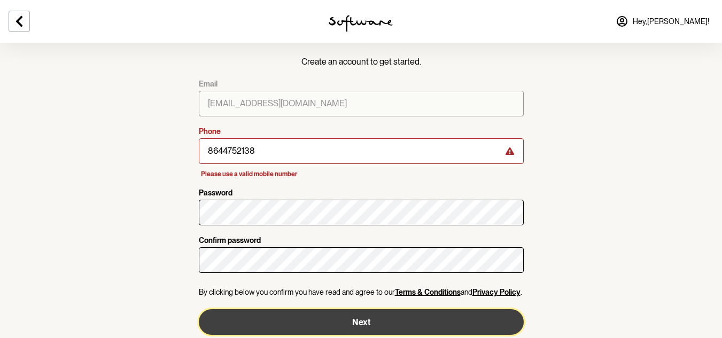
click at [322, 321] on button "Next" at bounding box center [361, 322] width 325 height 26
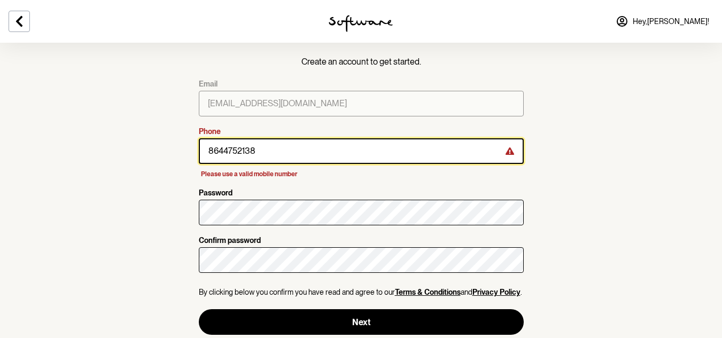
drag, startPoint x: 216, startPoint y: 149, endPoint x: 0, endPoint y: 183, distance: 218.5
click at [0, 178] on section "Based on your answers, you’re eligible to speak to a practitioner Create an acc…" at bounding box center [361, 147] width 722 height 409
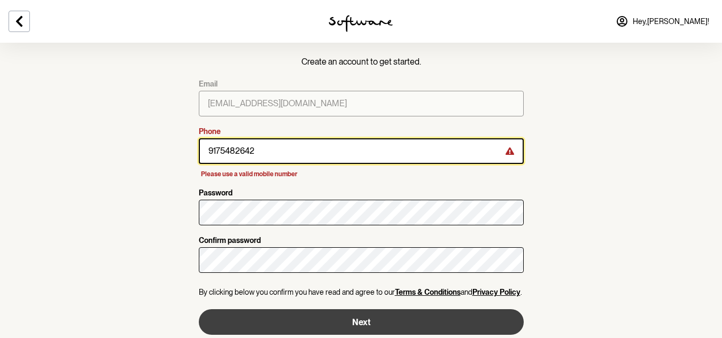
type input "9175482642"
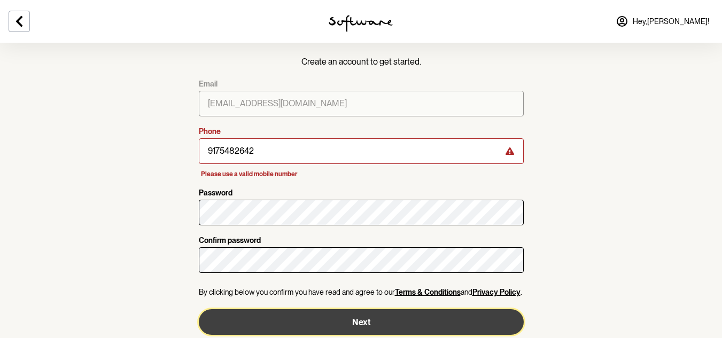
click at [339, 321] on button "Next" at bounding box center [361, 322] width 325 height 26
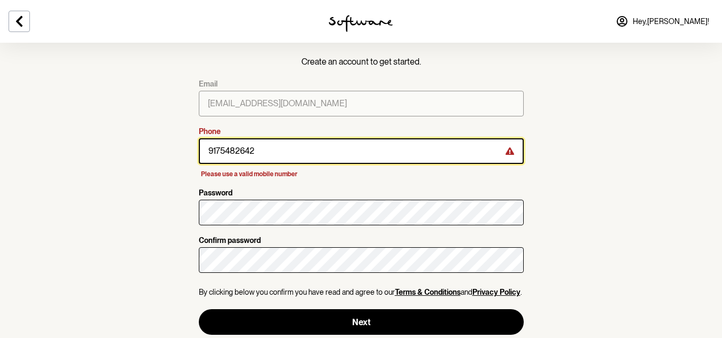
click at [244, 147] on input "9175482642" at bounding box center [361, 151] width 325 height 26
click at [237, 147] on input "9175482642" at bounding box center [361, 151] width 325 height 26
click at [228, 148] on input "9175482642" at bounding box center [361, 151] width 325 height 26
click at [218, 148] on input "9175482642" at bounding box center [361, 151] width 325 height 26
drag, startPoint x: 265, startPoint y: 149, endPoint x: 6, endPoint y: 165, distance: 259.1
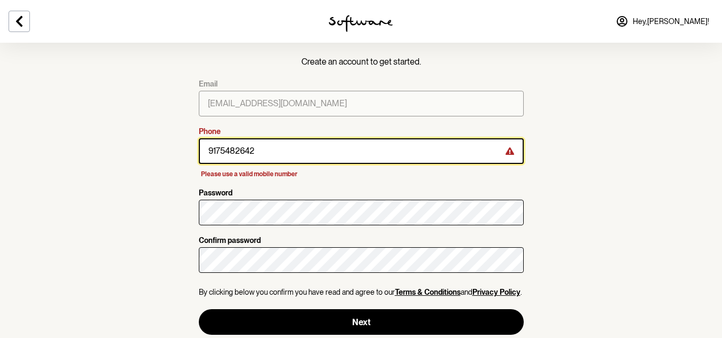
click at [0, 157] on section "Based on your answers, you’re eligible to speak to a practitioner Create an acc…" at bounding box center [361, 147] width 722 height 409
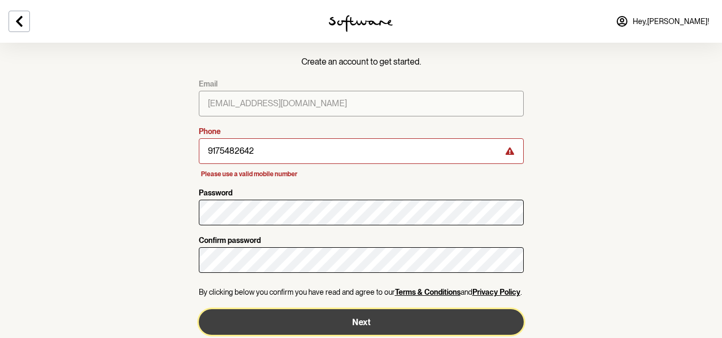
click at [442, 320] on button "Next" at bounding box center [361, 322] width 325 height 26
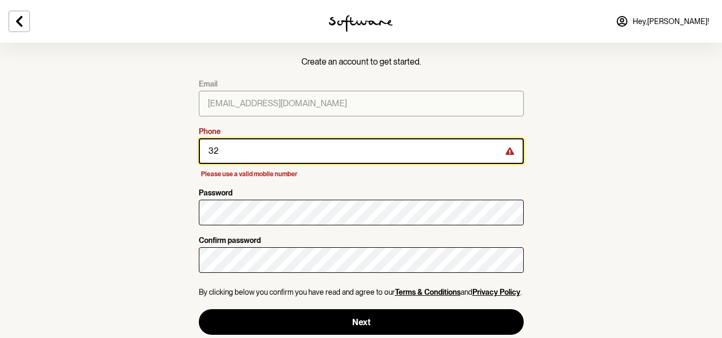
type input "3"
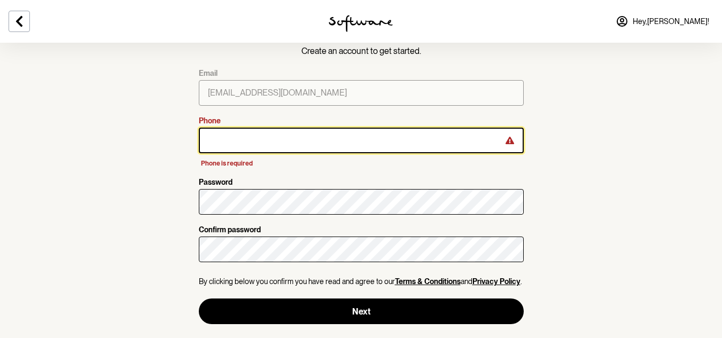
scroll to position [71, 0]
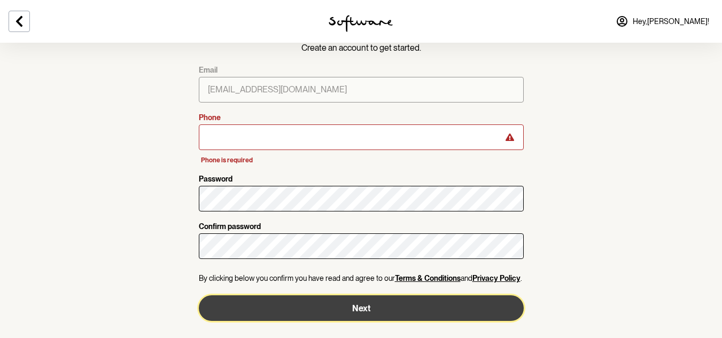
click at [320, 305] on button "Next" at bounding box center [361, 308] width 325 height 26
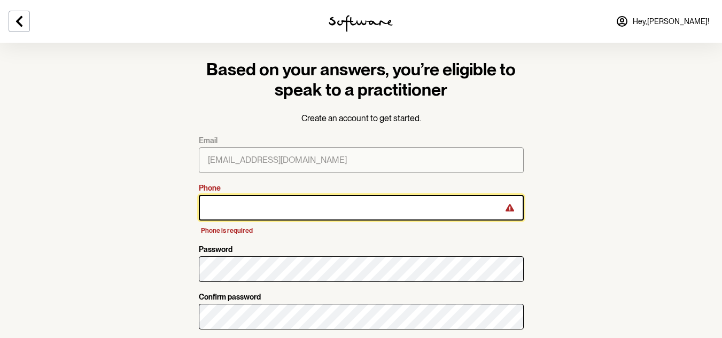
scroll to position [0, 0]
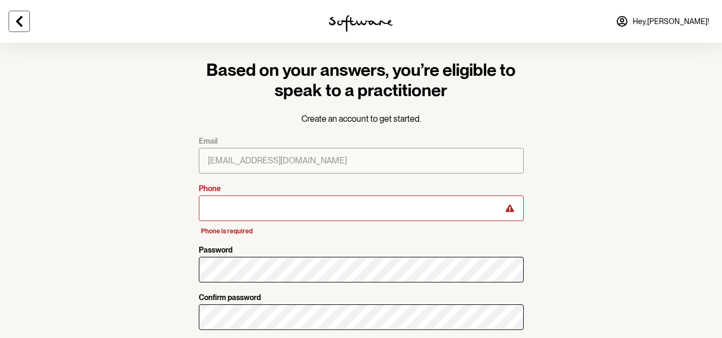
click at [23, 14] on button at bounding box center [19, 21] width 21 height 21
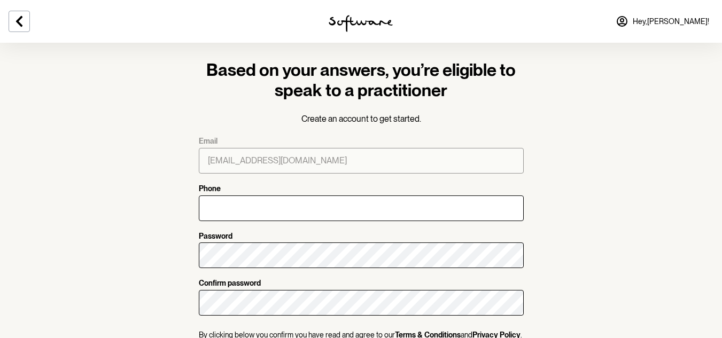
click at [628, 20] on icon at bounding box center [622, 21] width 13 height 13
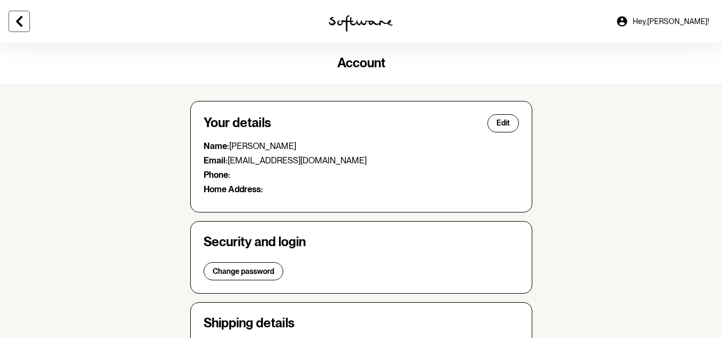
click at [18, 20] on icon at bounding box center [19, 21] width 6 height 11
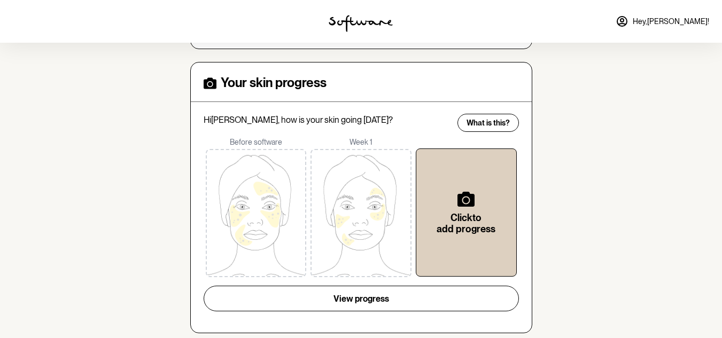
scroll to position [248, 0]
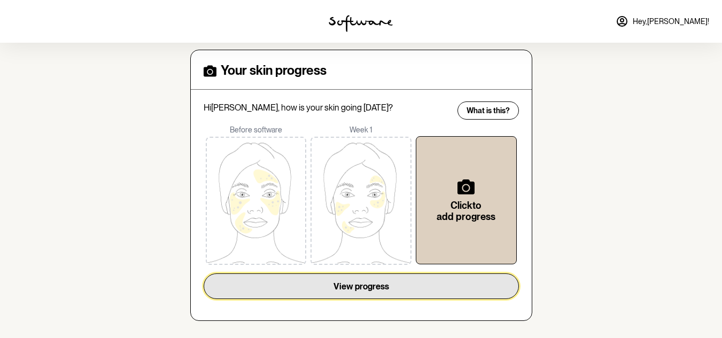
click at [321, 281] on button "View progress" at bounding box center [361, 287] width 315 height 26
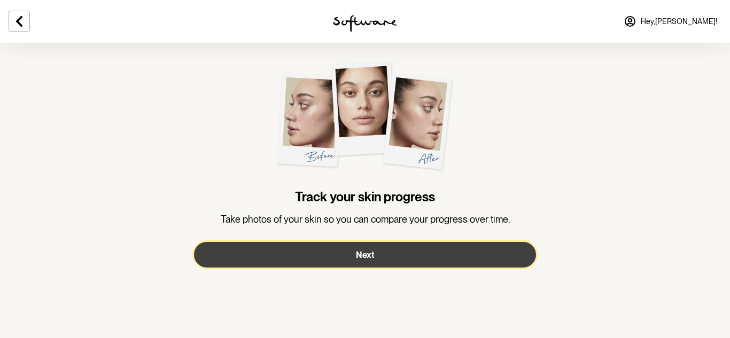
click at [308, 253] on button "Next" at bounding box center [365, 255] width 342 height 26
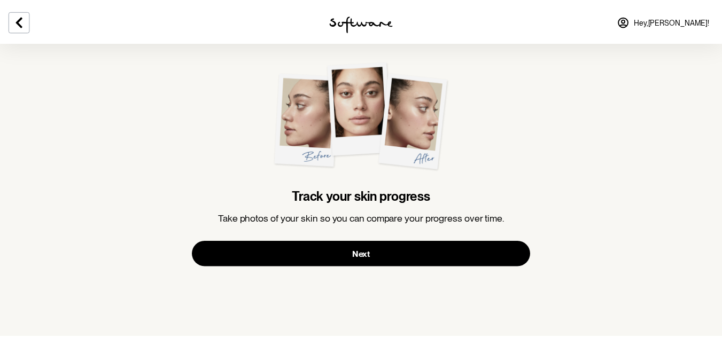
scroll to position [43, 0]
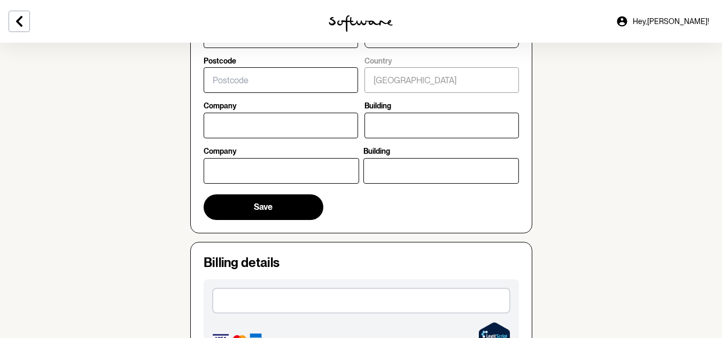
scroll to position [419, 0]
